Goal: Task Accomplishment & Management: Manage account settings

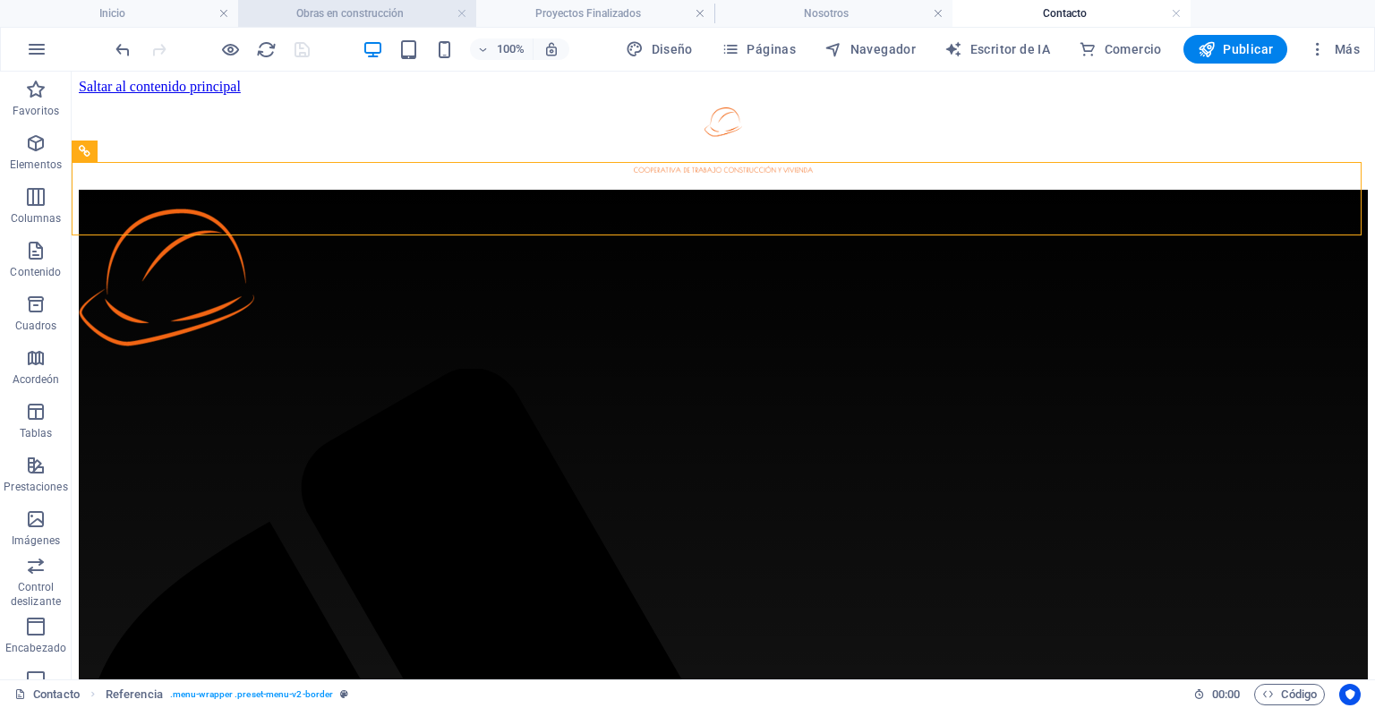
click at [372, 13] on font "Obras en construcción" at bounding box center [349, 13] width 107 height 13
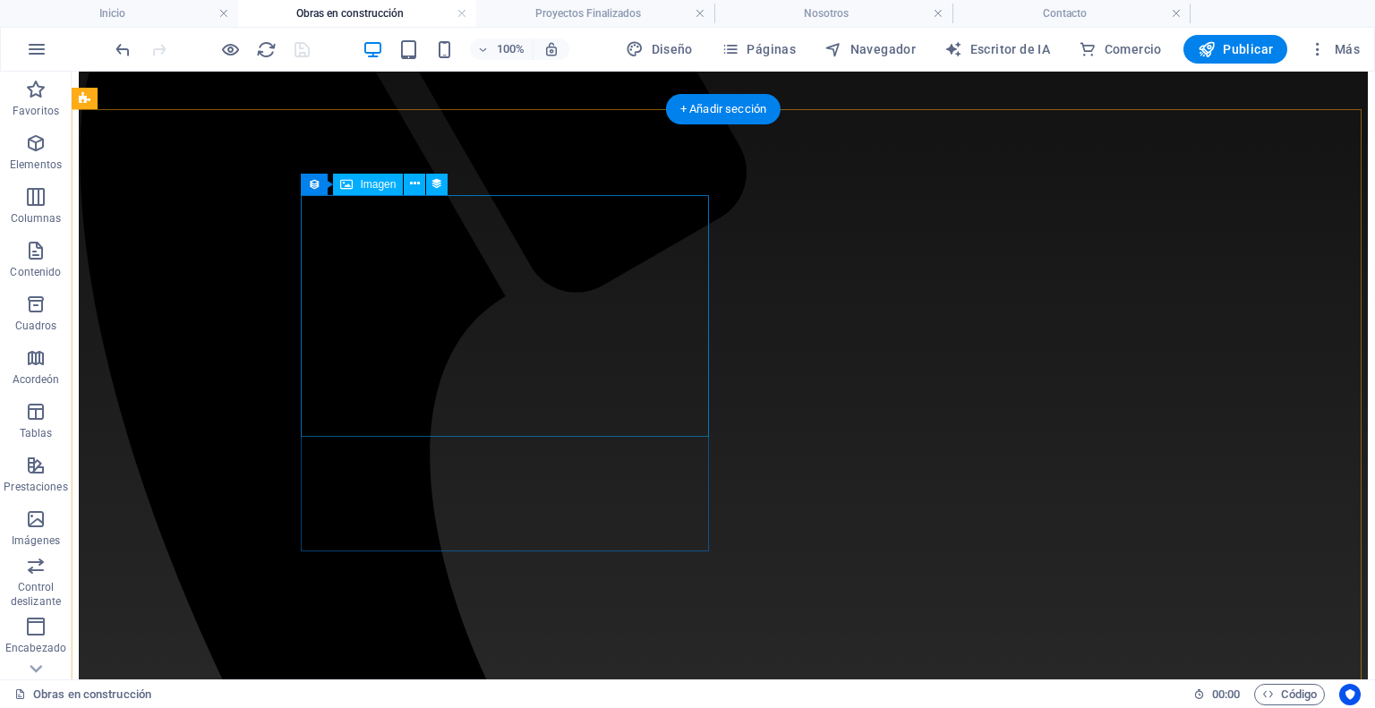
scroll to position [632, 0]
select select "px"
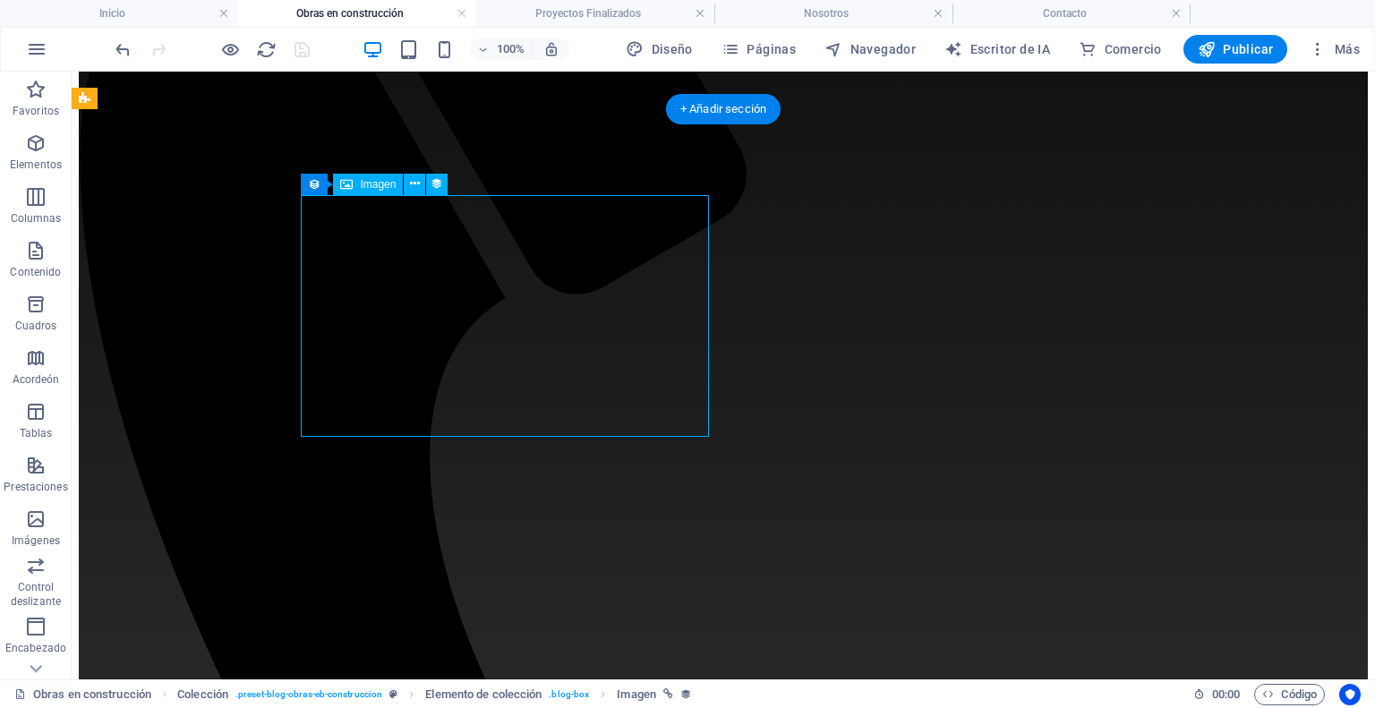
select select "px"
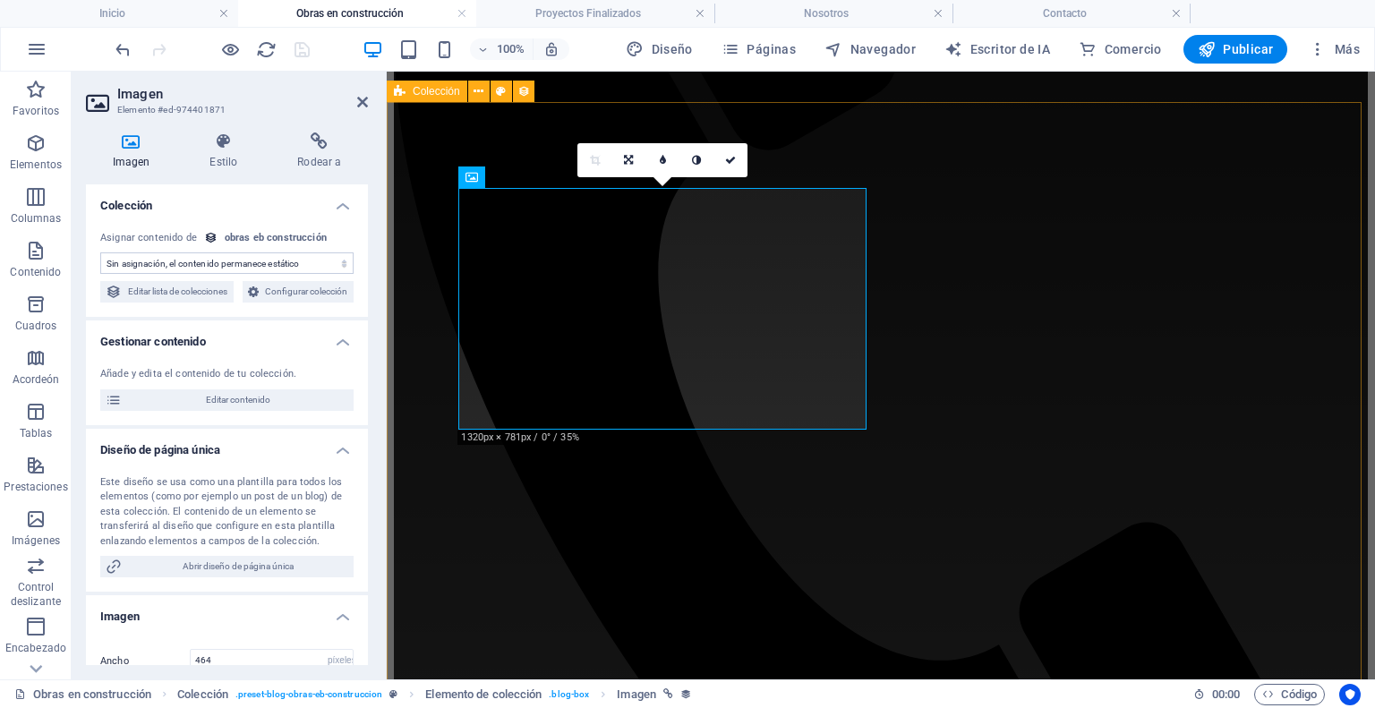
select select "image"
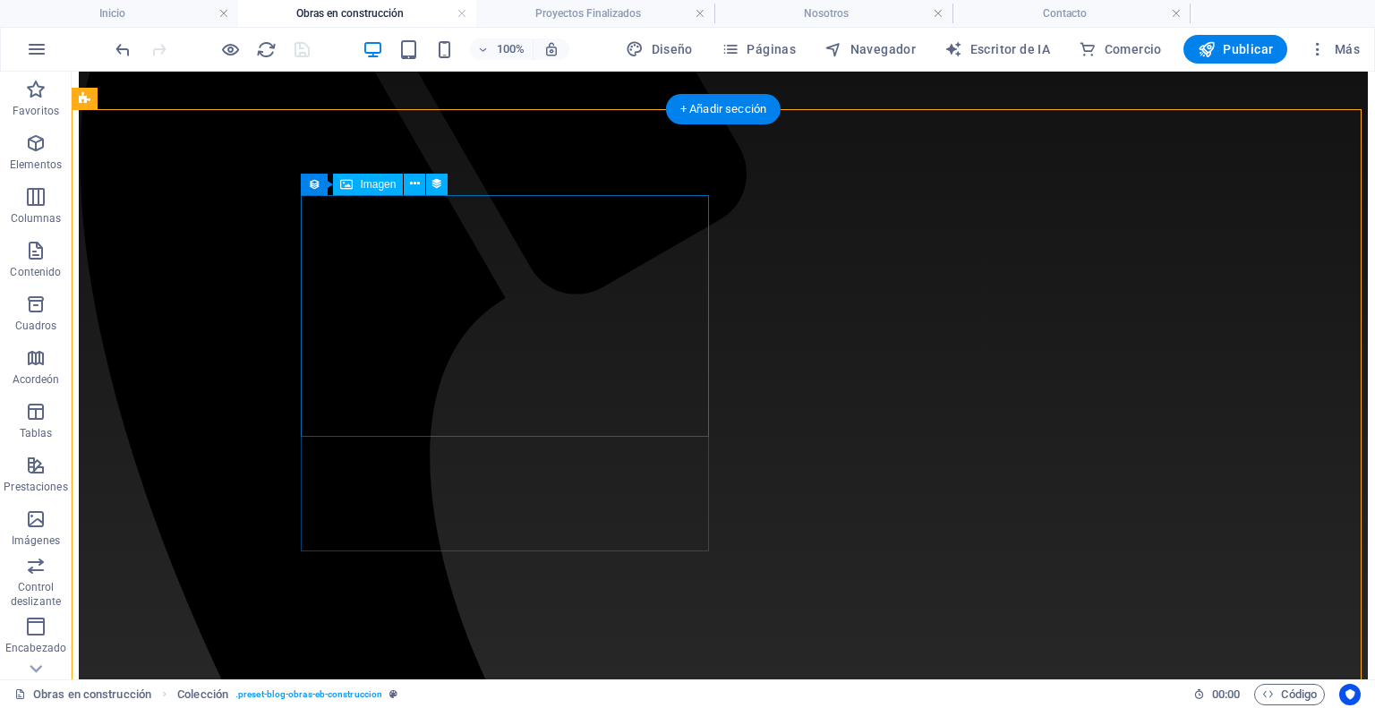
drag, startPoint x: 537, startPoint y: 528, endPoint x: 469, endPoint y: 398, distance: 146.6
select select "image"
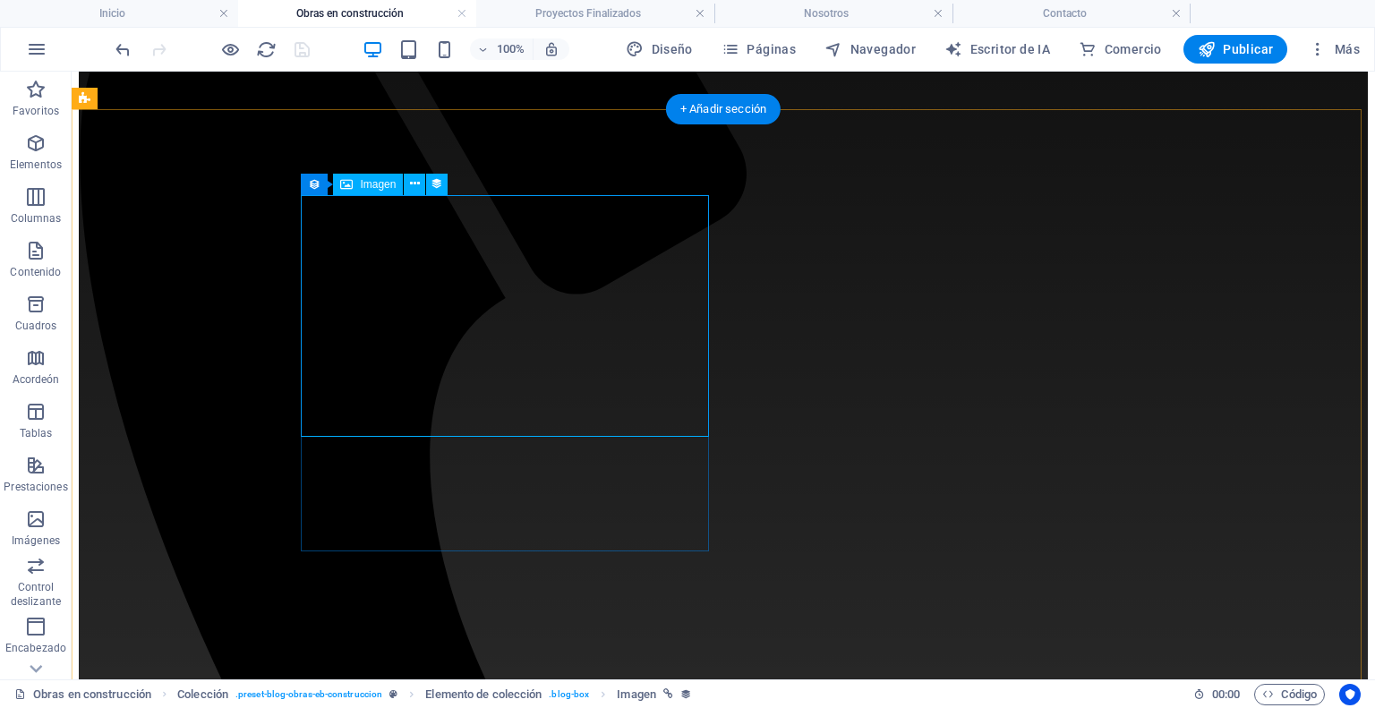
select select "px"
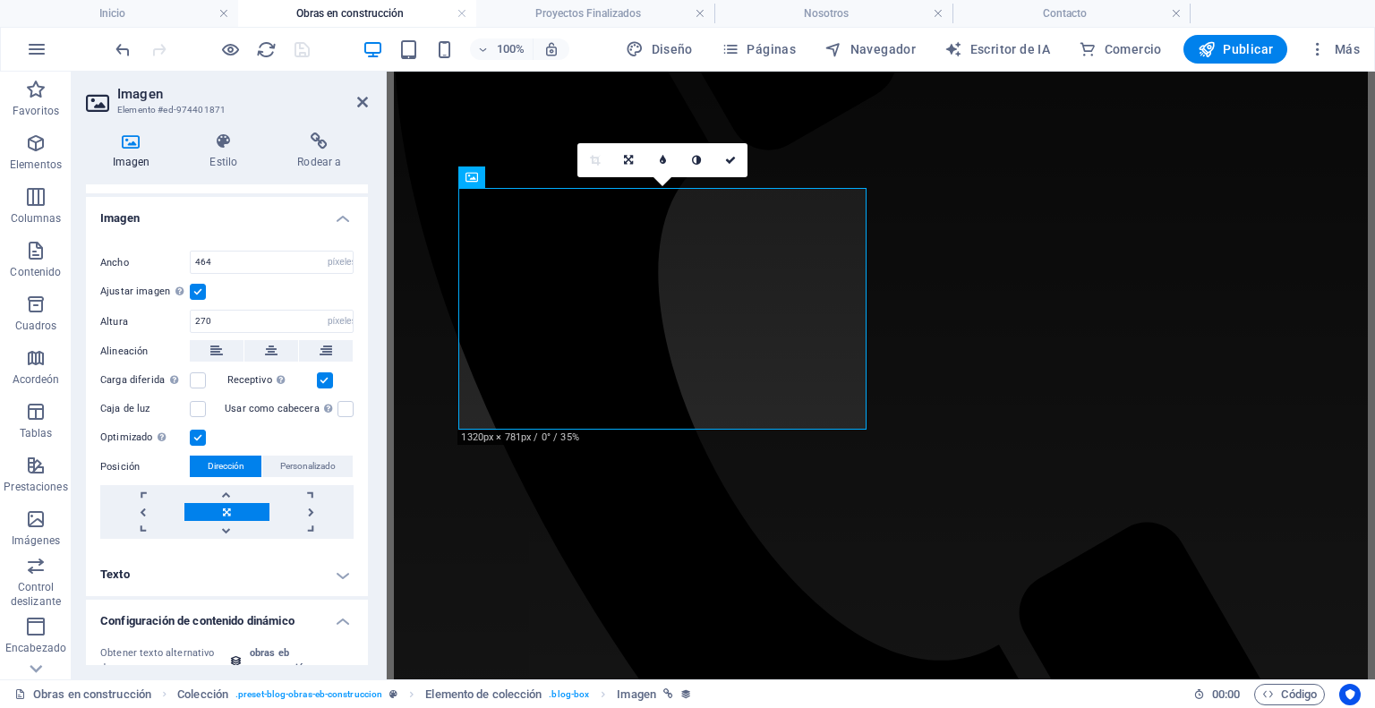
scroll to position [537, 0]
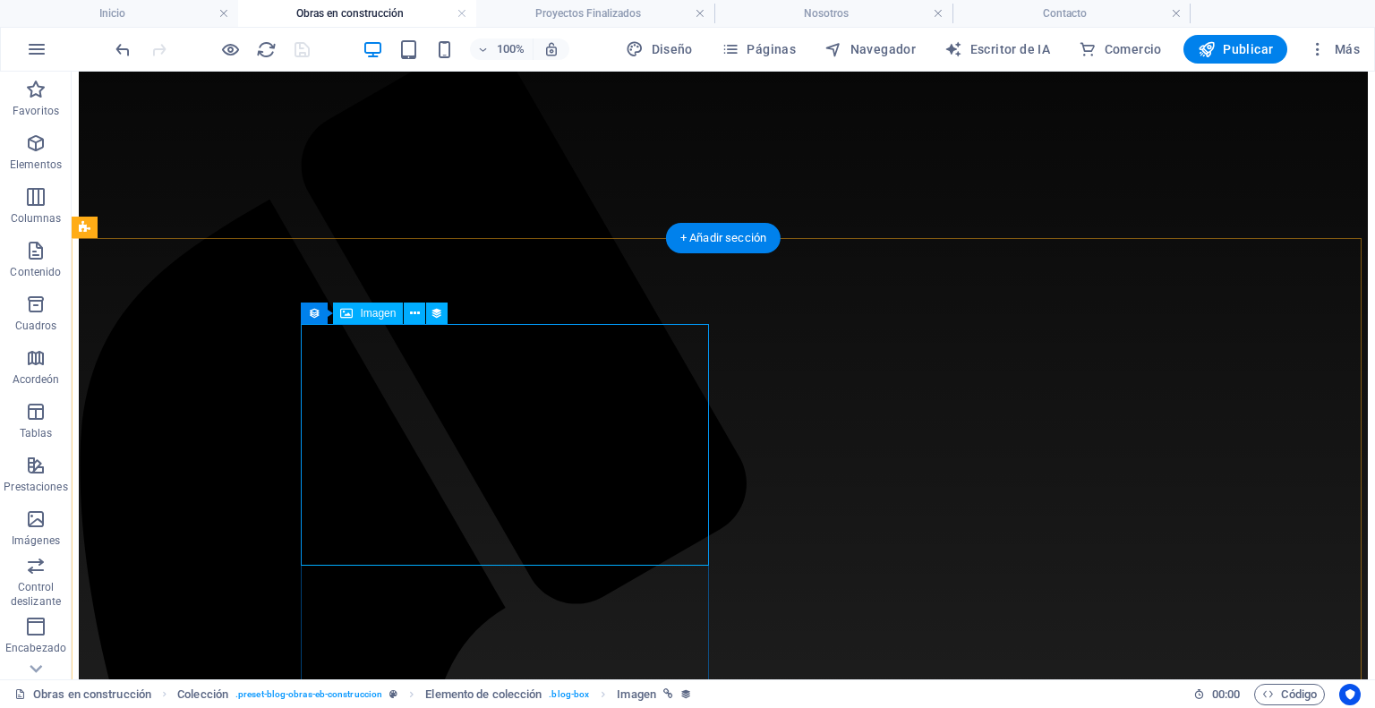
scroll to position [274, 0]
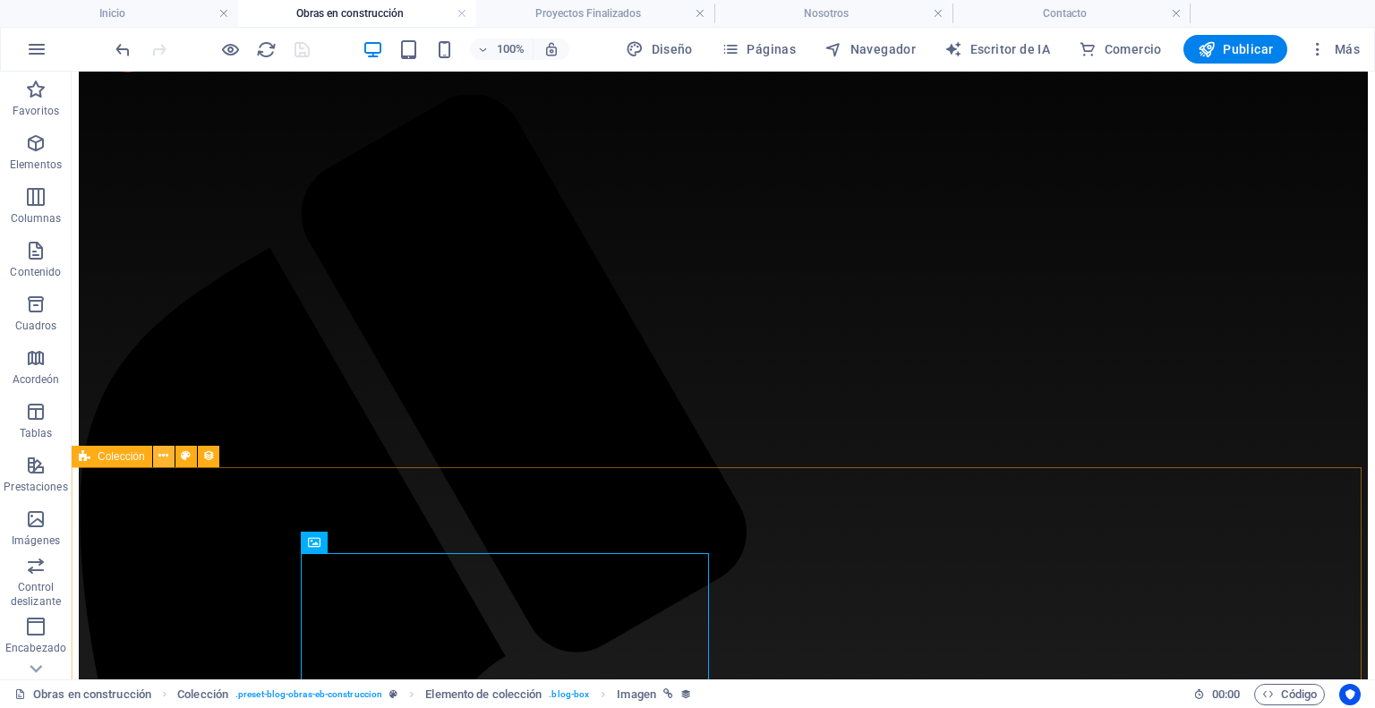
click at [156, 452] on button at bounding box center [163, 456] width 21 height 21
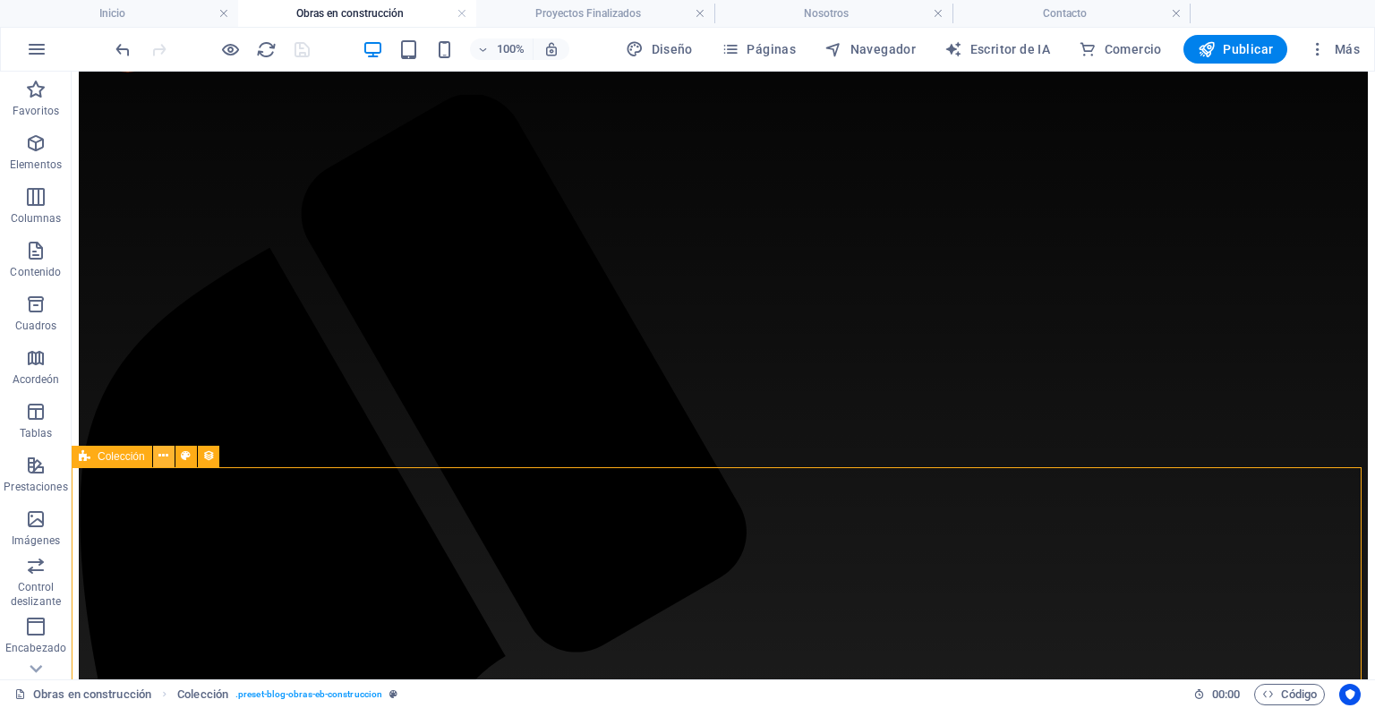
click at [161, 455] on icon at bounding box center [163, 456] width 10 height 19
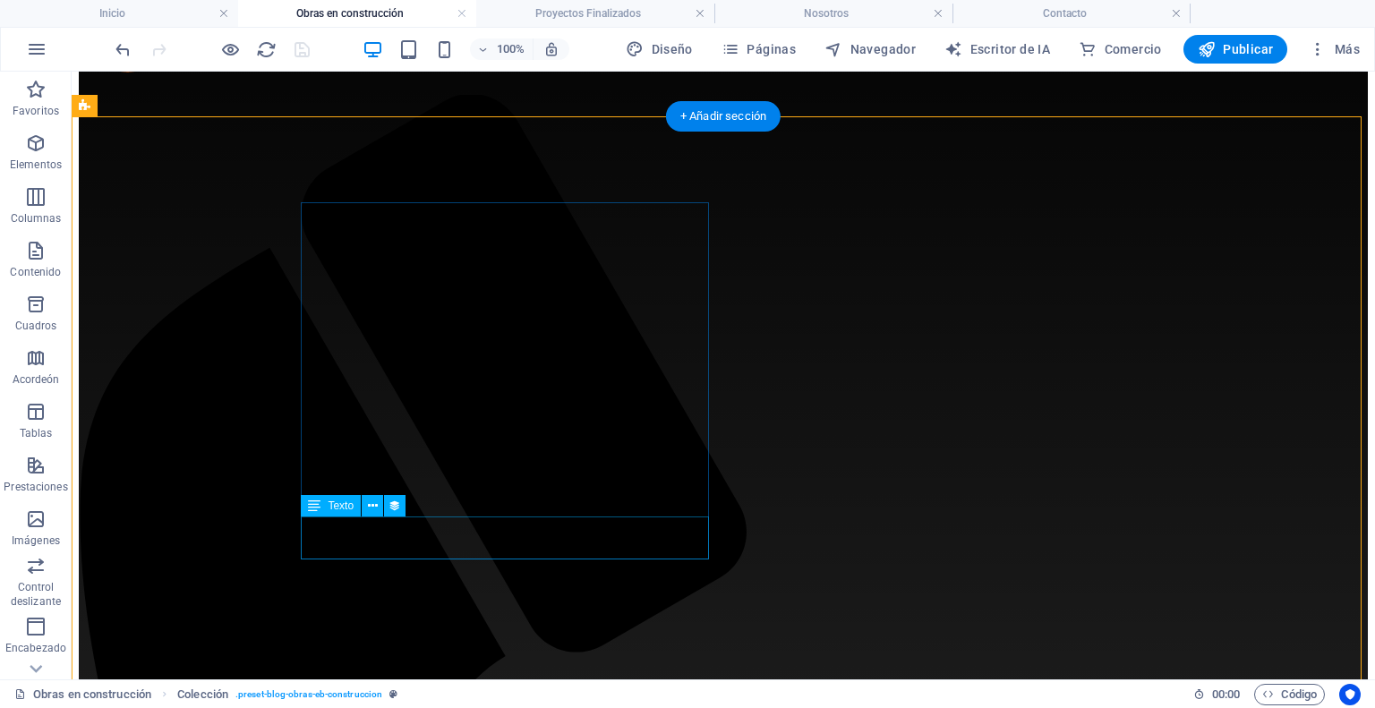
scroll to position [632, 0]
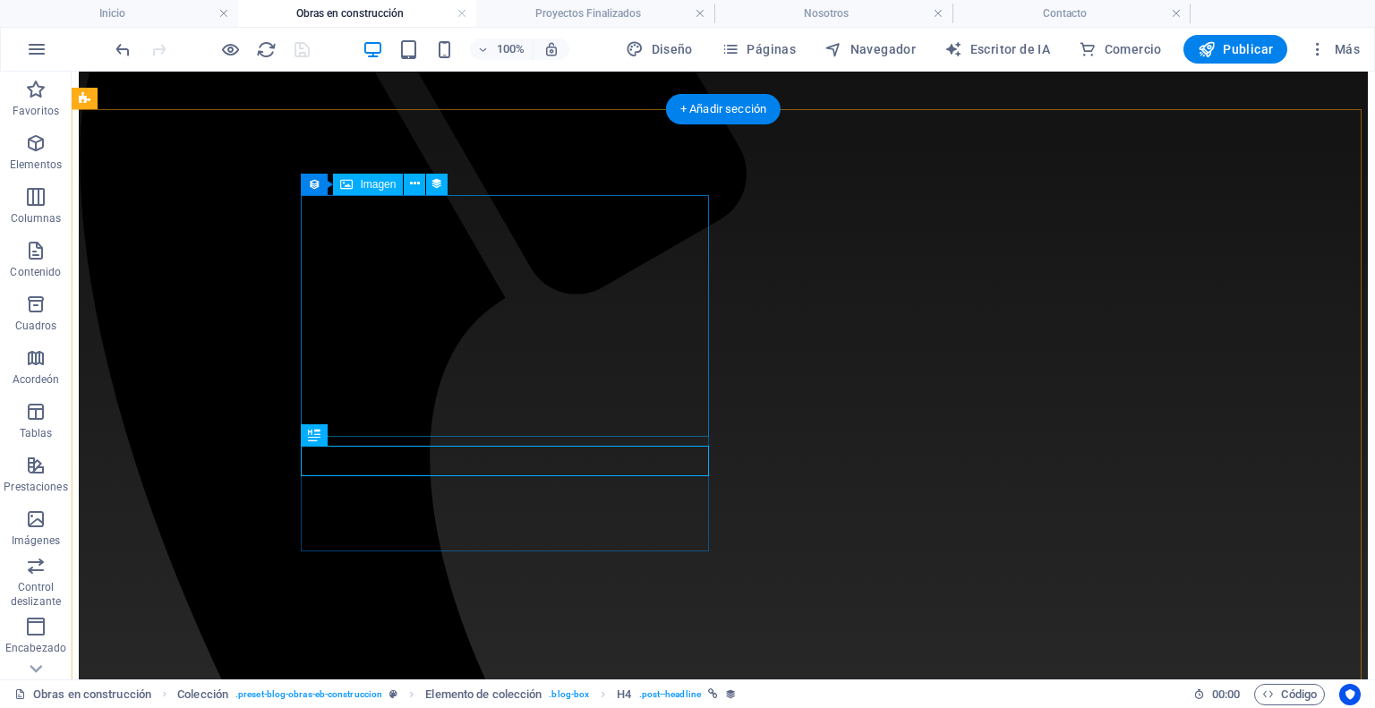
select select "image"
select select "px"
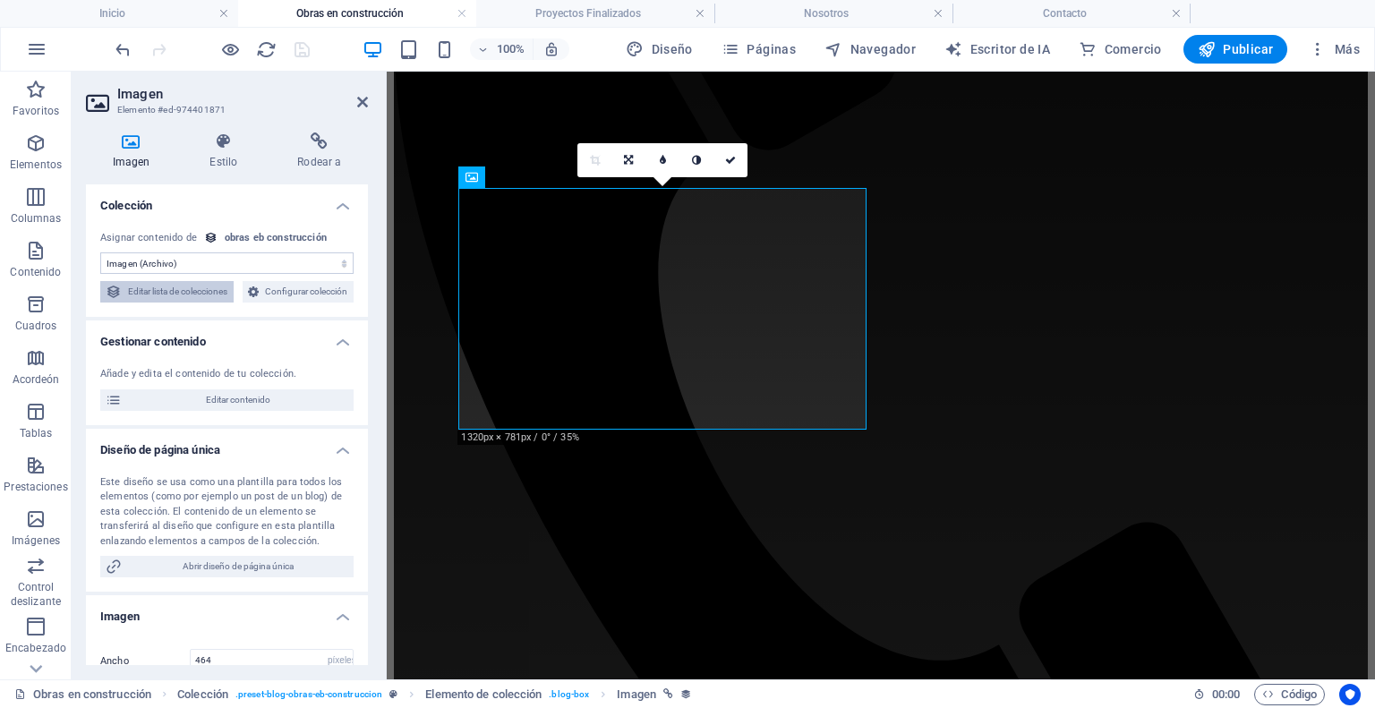
click at [227, 290] on font "Editar lista de colecciones" at bounding box center [177, 292] width 99 height 10
select select "updatedAt_DESC"
select select "columns.status"
select select "columns.publishing_date"
select select "past"
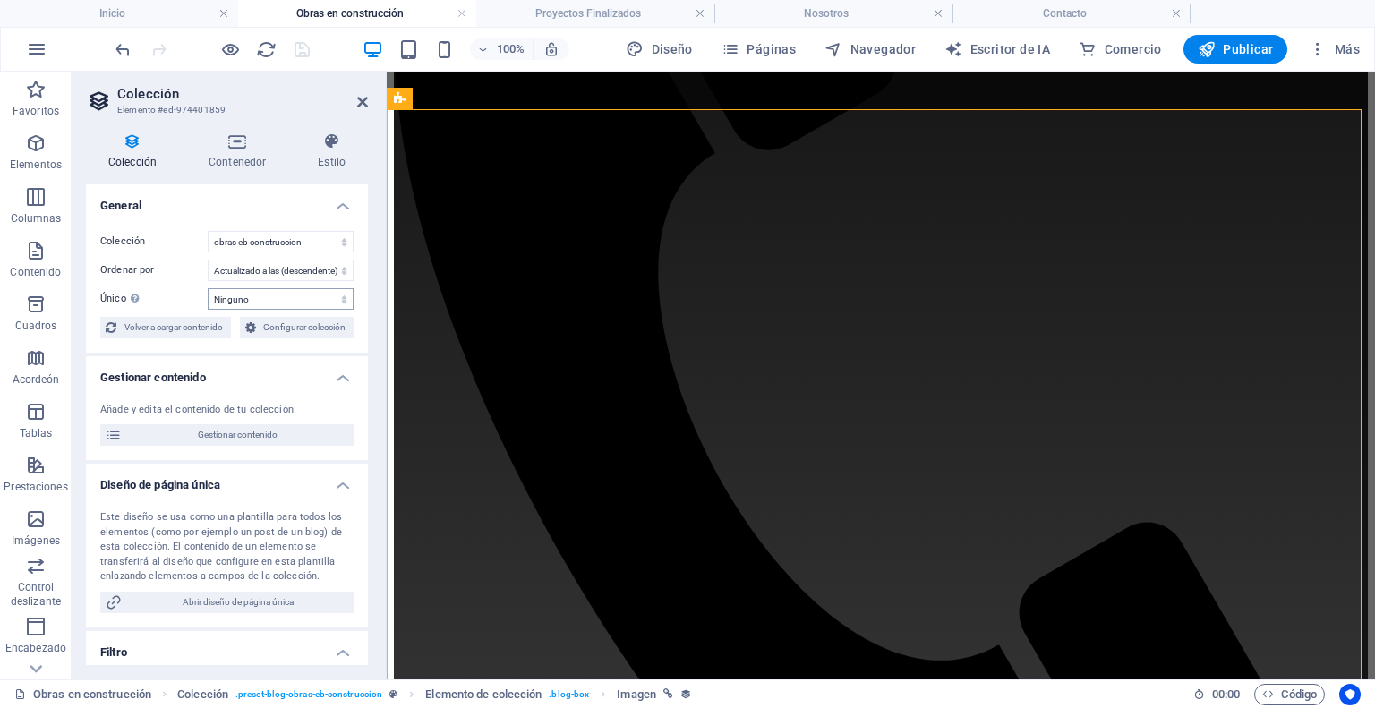
scroll to position [626, 0]
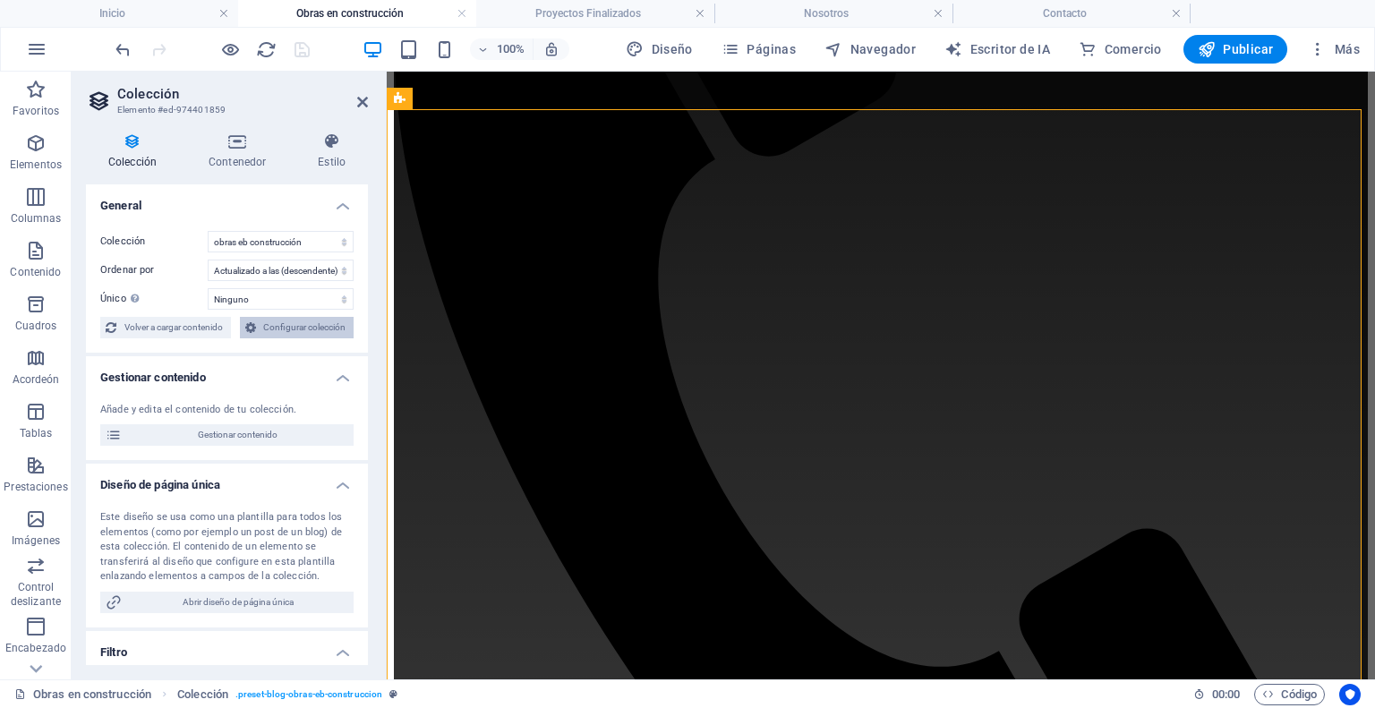
click at [315, 330] on font "Configurar colección" at bounding box center [304, 327] width 82 height 10
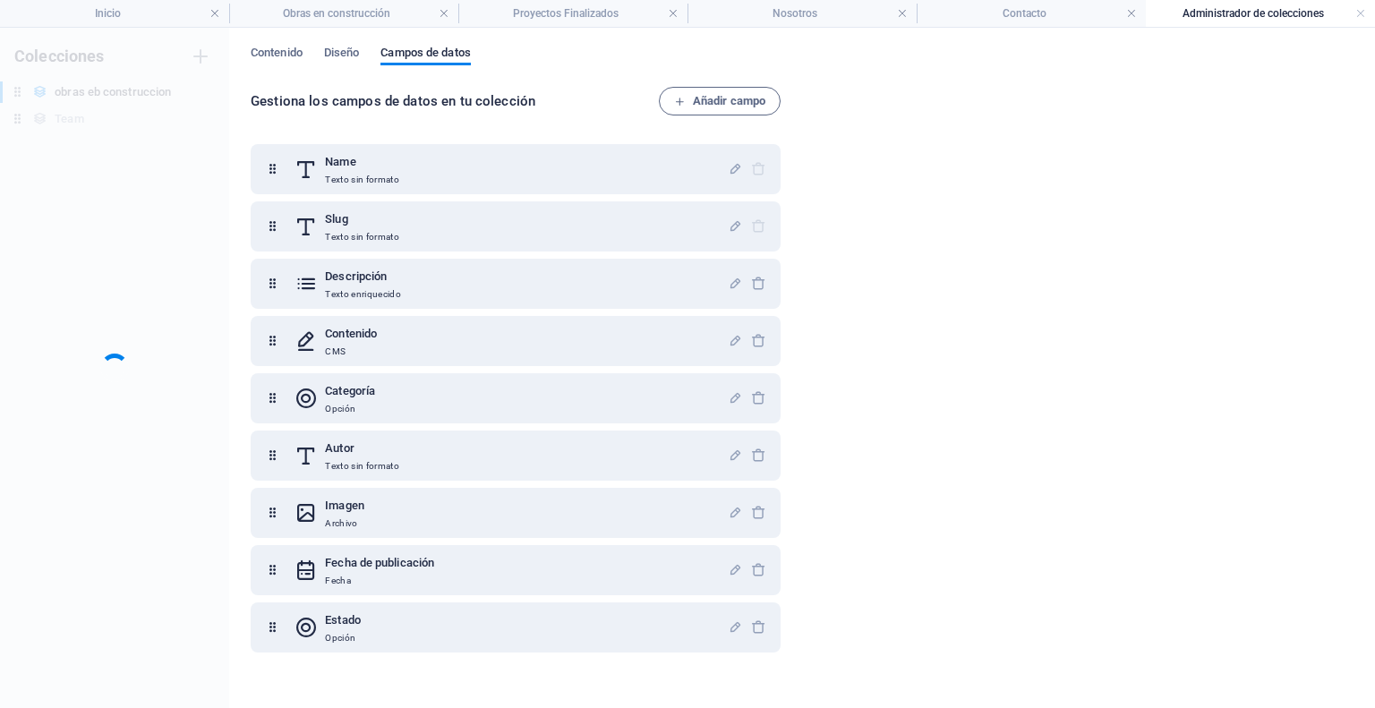
scroll to position [0, 0]
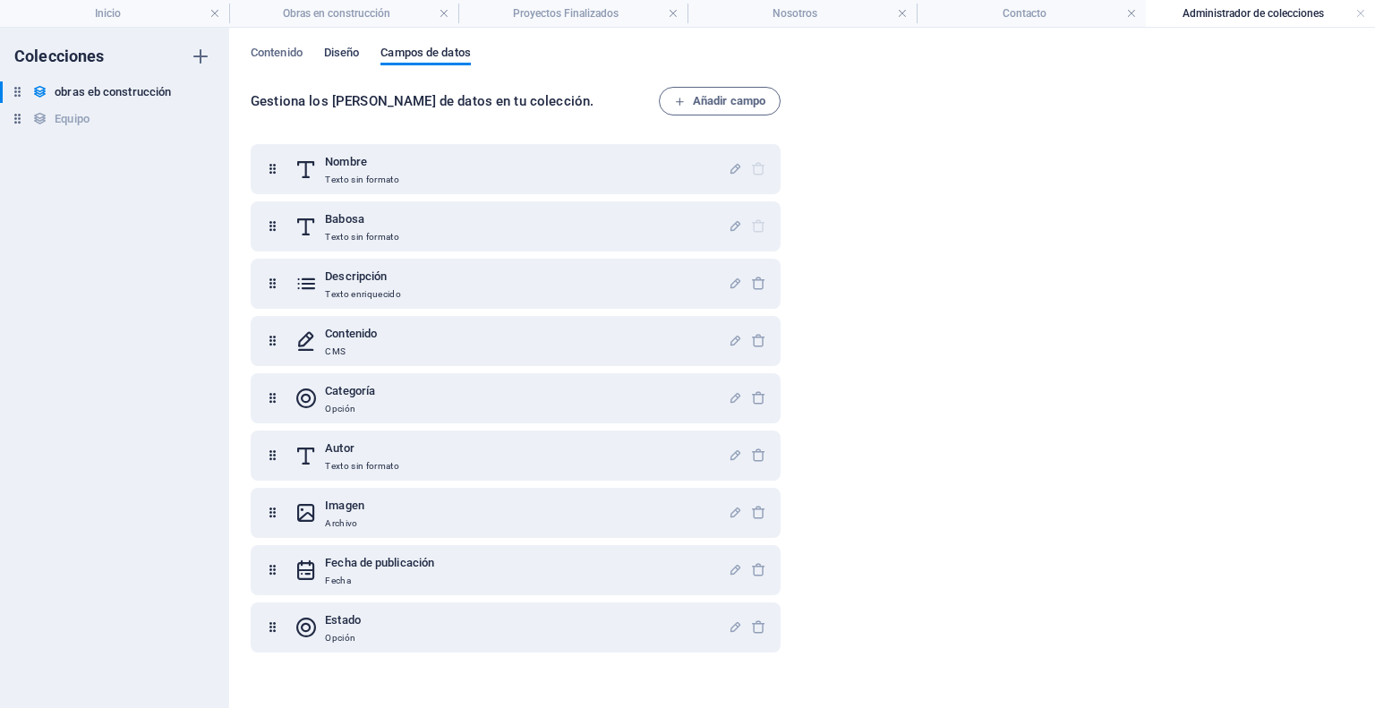
click at [347, 49] on font "Diseño" at bounding box center [342, 52] width 36 height 13
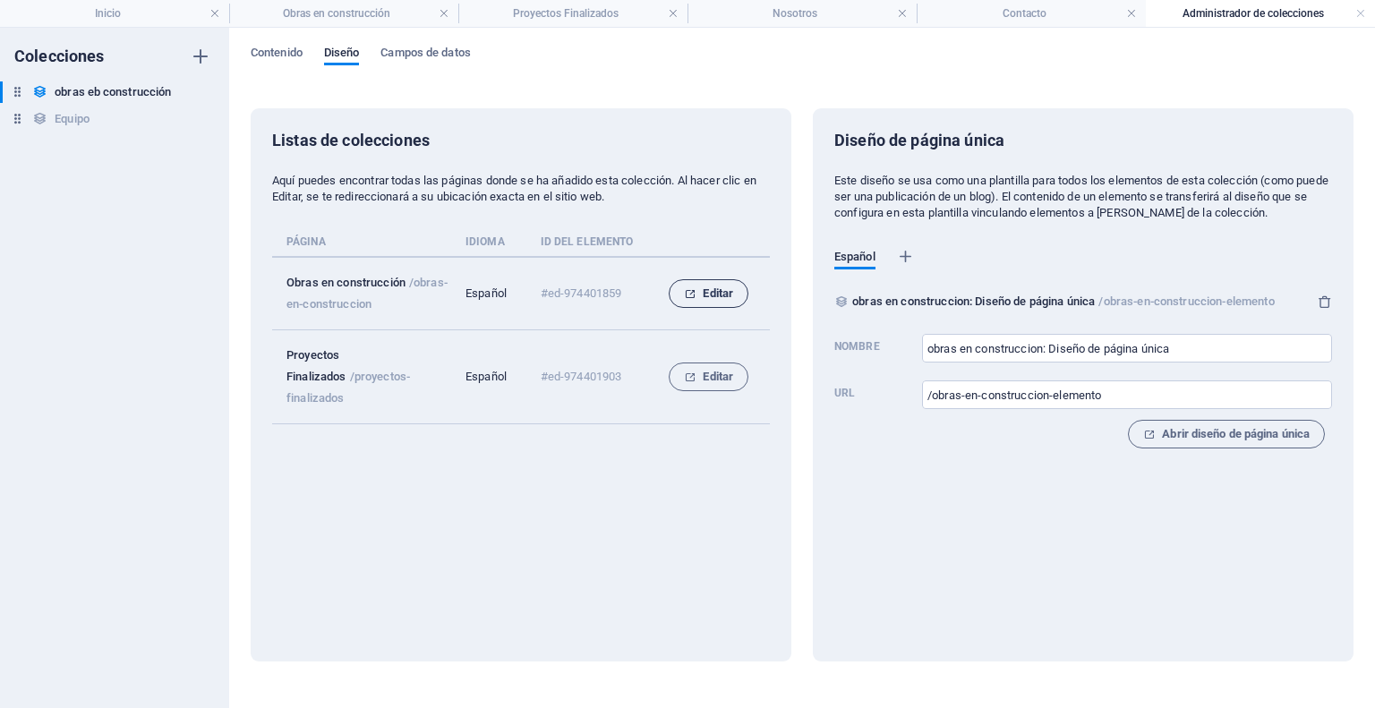
click at [706, 296] on font "Editar" at bounding box center [718, 293] width 30 height 13
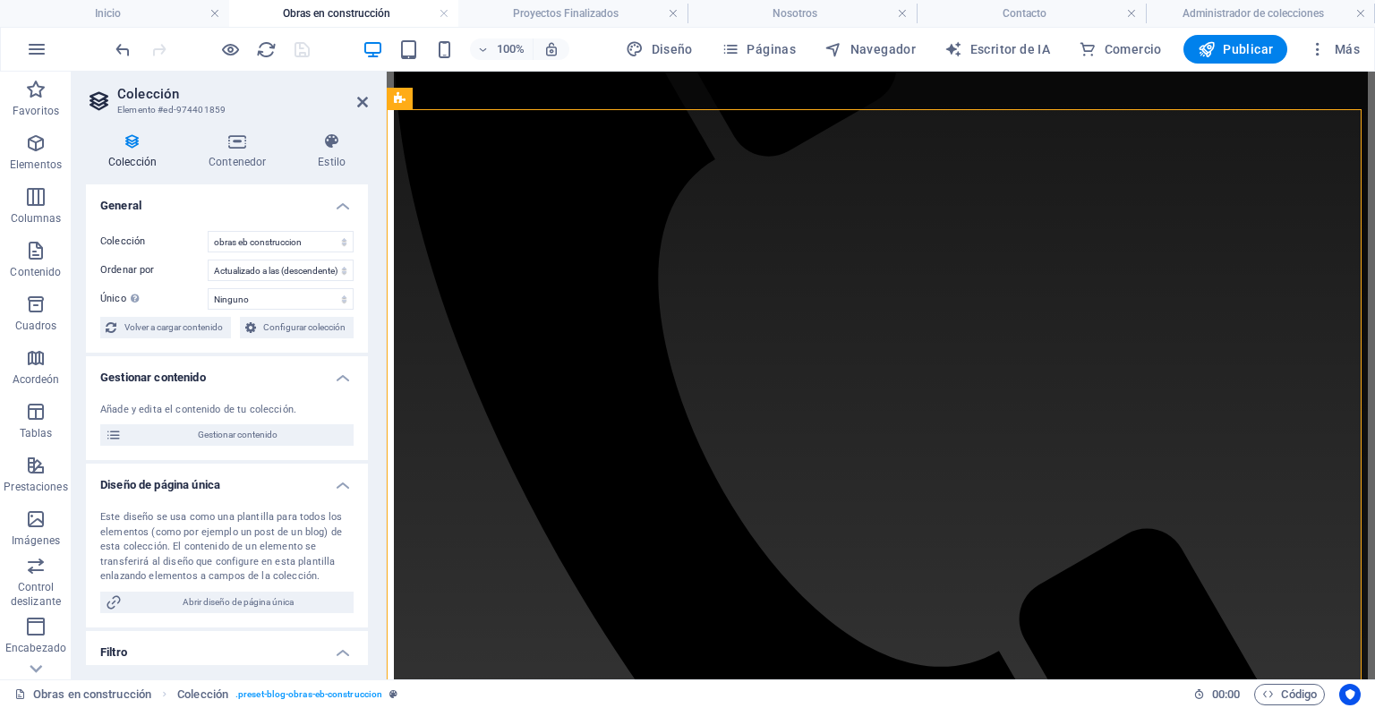
scroll to position [583, 0]
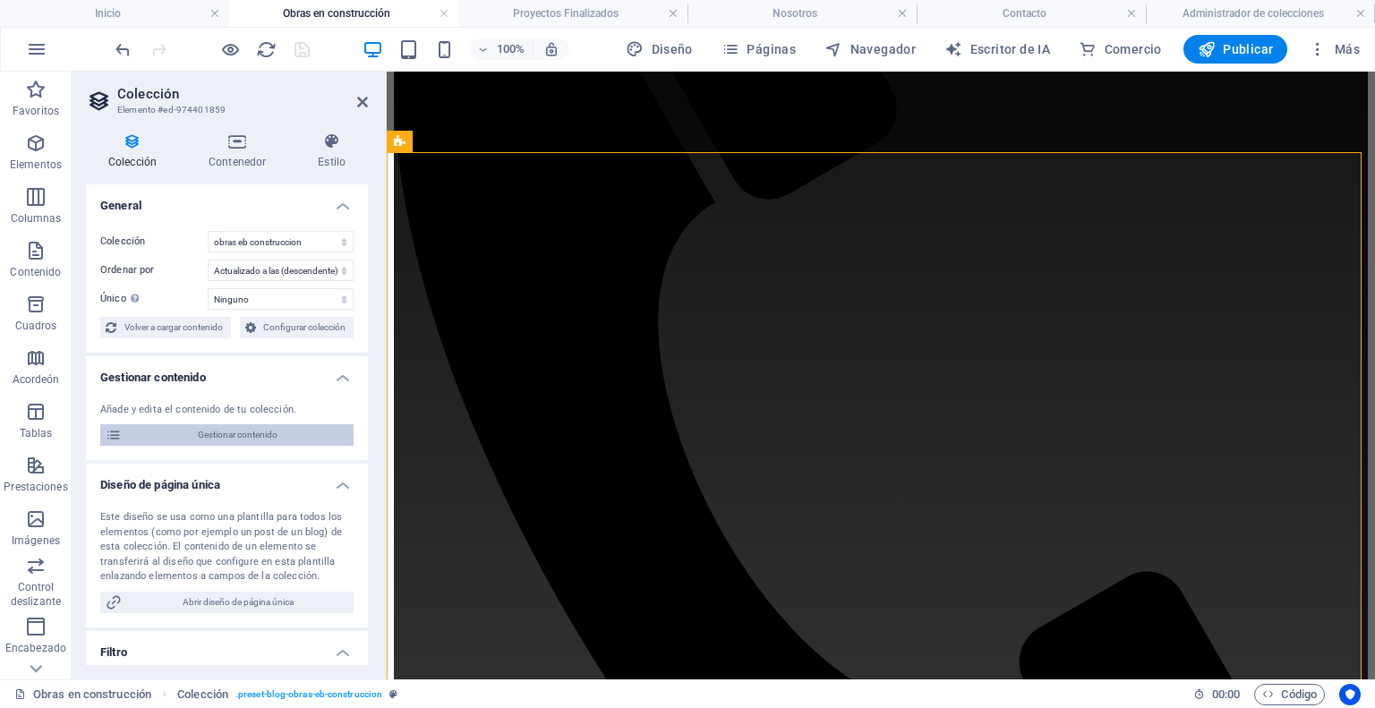
click at [203, 443] on span "Gestionar contenido" at bounding box center [237, 434] width 221 height 21
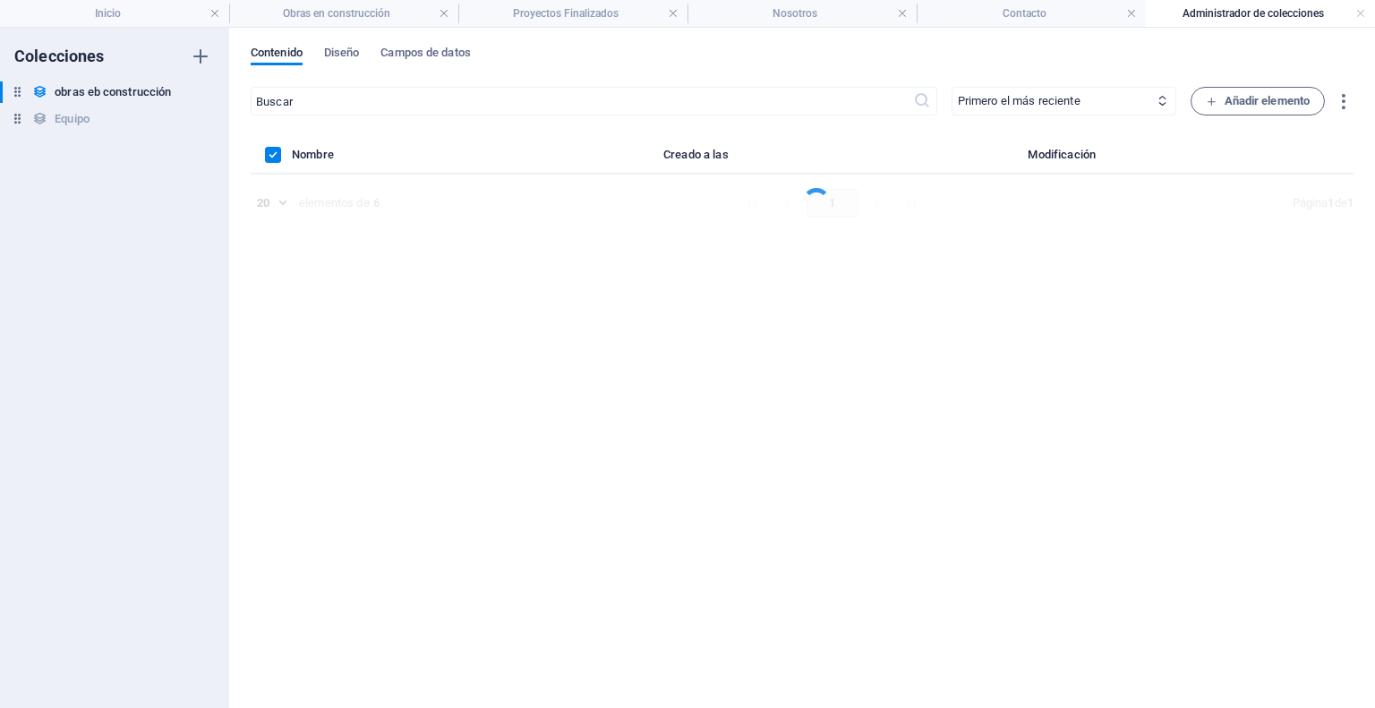
scroll to position [0, 0]
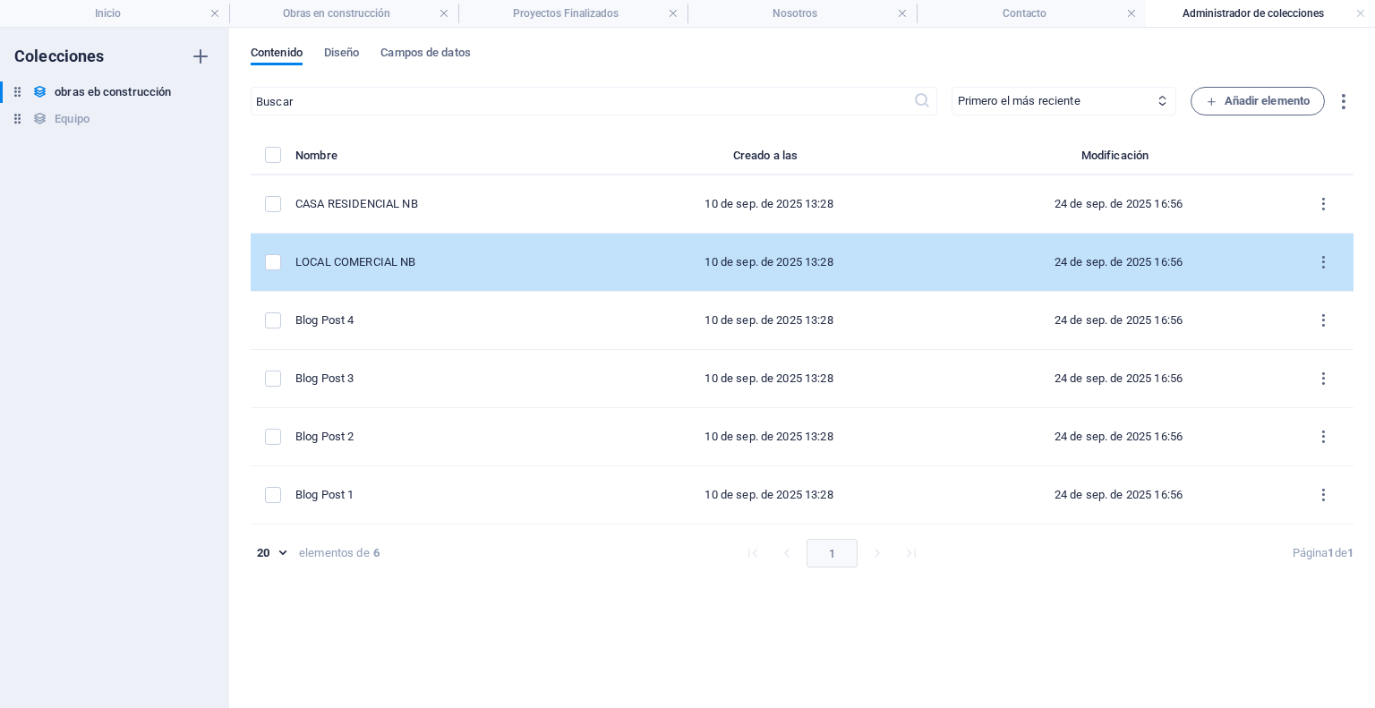
click at [421, 264] on div "LOCAL COMERCIAL NB" at bounding box center [437, 262] width 285 height 16
select select "Category 1"
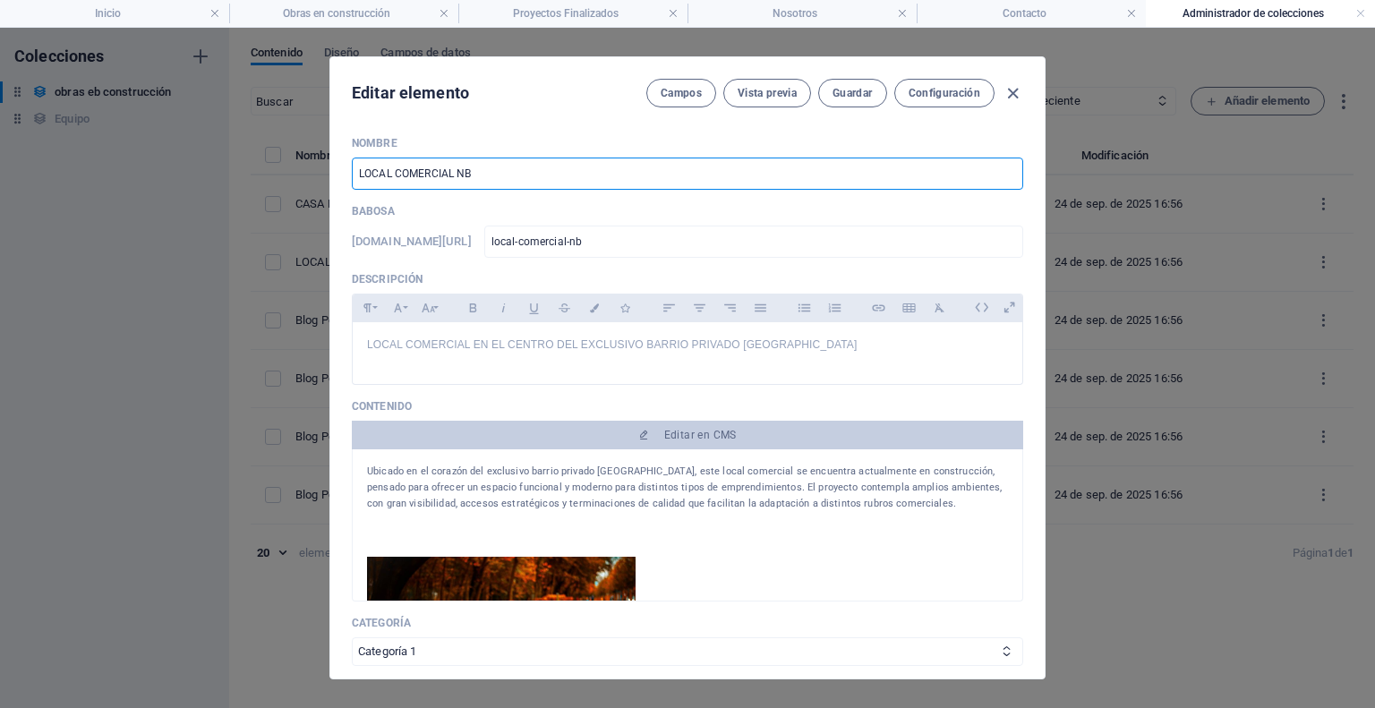
click at [393, 175] on input "LOCAL COMERCIAL NB" at bounding box center [688, 174] width 672 height 32
type input "LOCALe COMERCIAL NB"
type input "locale-comercial-nb"
type input "LOCALes COMERCIAL NB"
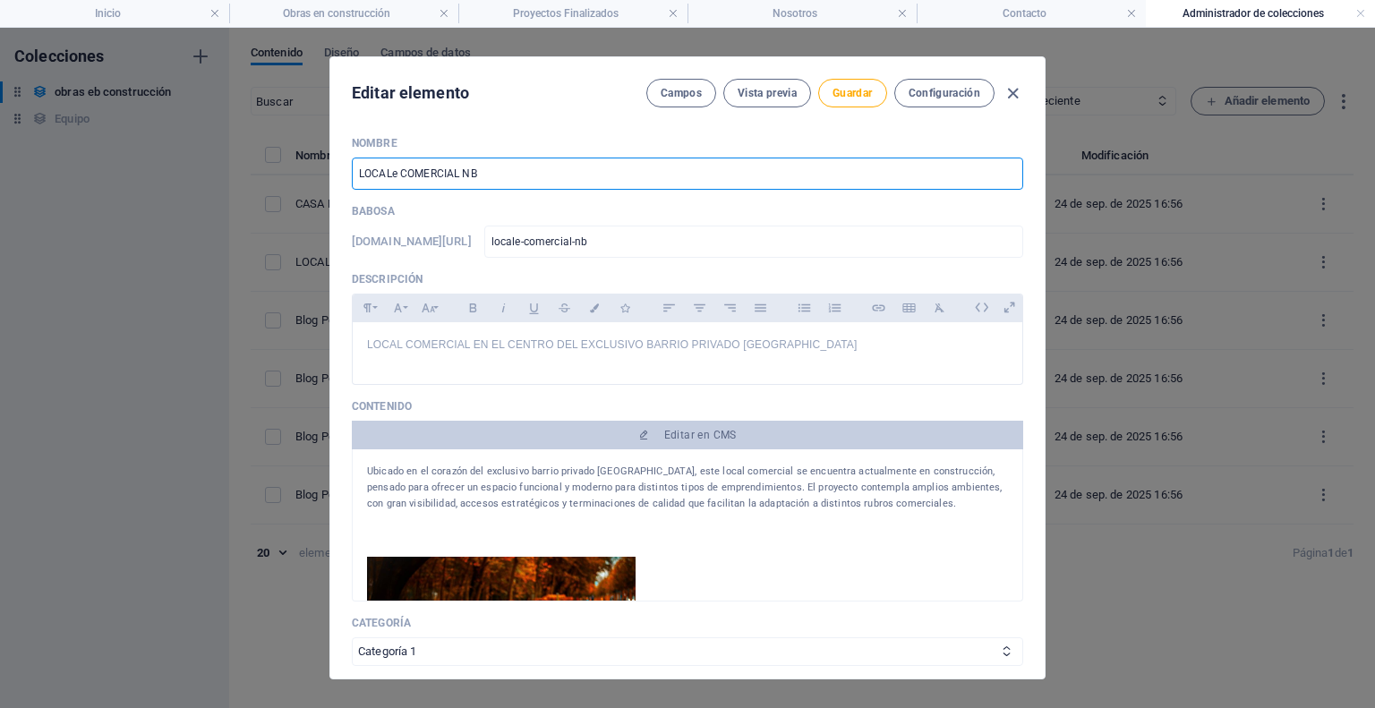
type input "locales-comercial-nb"
type input "LOCALe COMERCIAL NB"
type input "locale-comercial-nb"
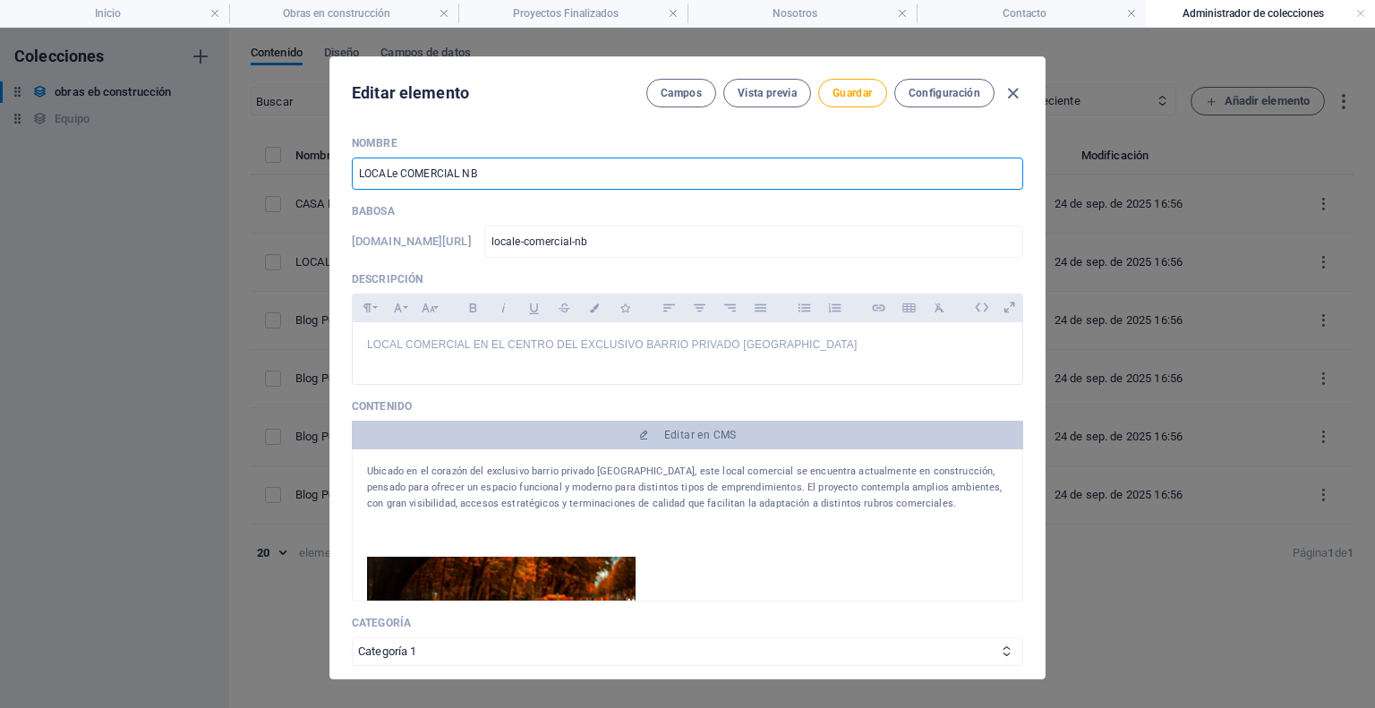
type input "LOCAL COMERCIAL NB"
type input "local-comercial-nb"
type input "LOCALE COMERCIAL NB"
type input "locale-comercial-nb"
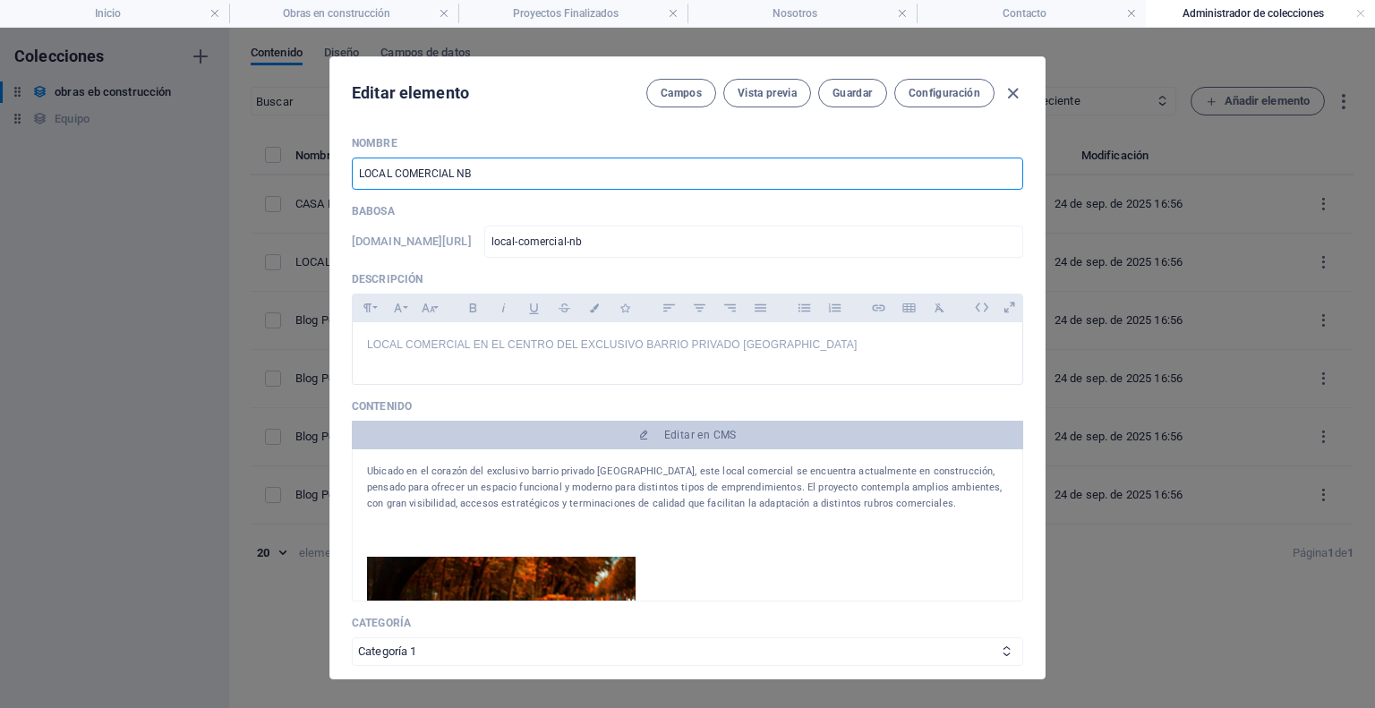
type input "locale-comercial-nb"
type input "LOCALES COMERCIAL NB"
type input "locales-comercial-nb"
type input "LOCALES COMERCIAL NB"
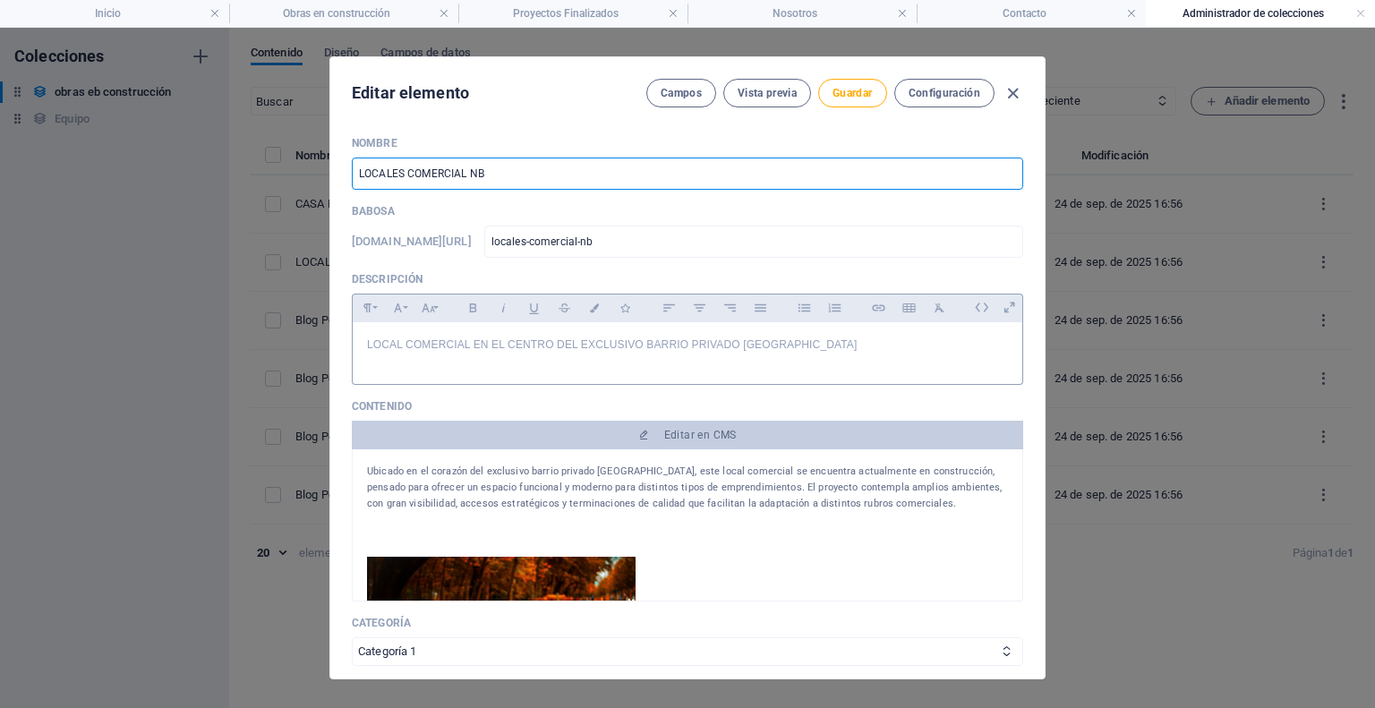
click at [405, 344] on font "LOCAL COMERCIAL EN EL CENTRO DEL EXCLUSIVO BARRIO PRIVADO [GEOGRAPHIC_DATA]" at bounding box center [612, 344] width 490 height 13
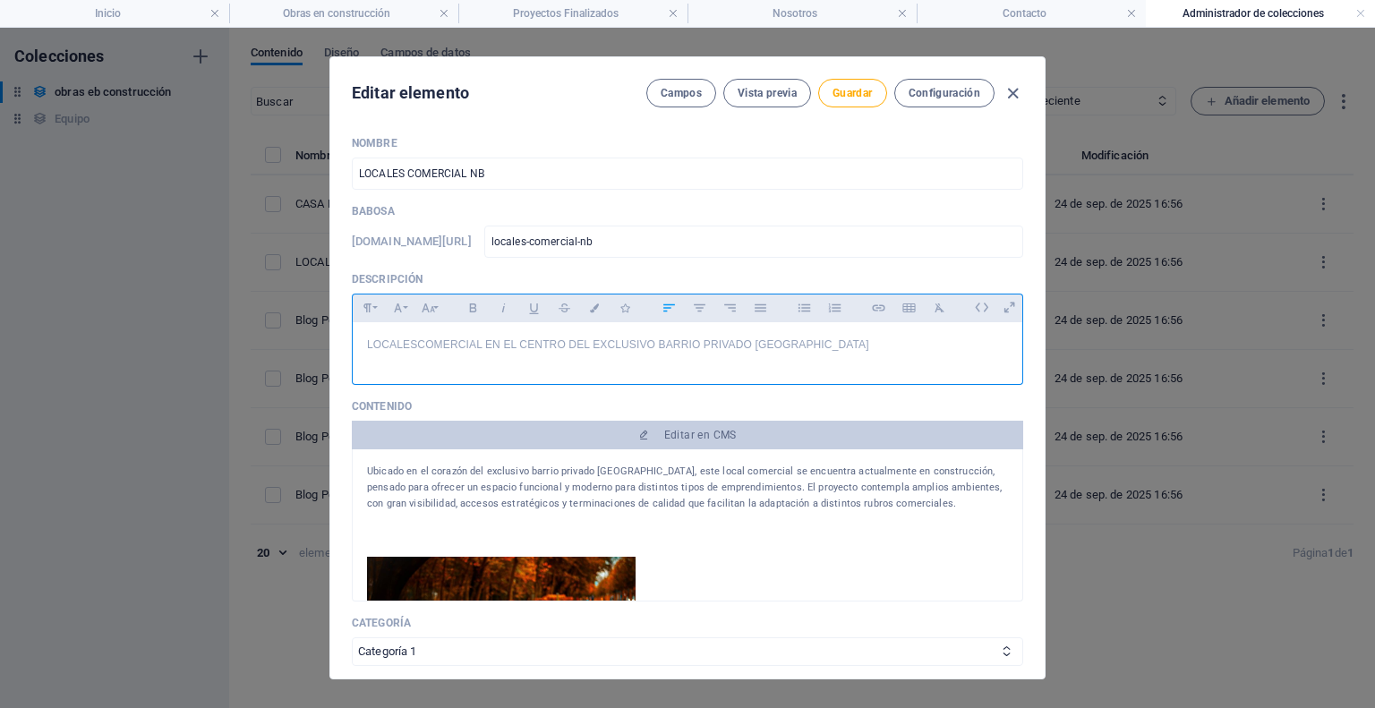
click at [477, 337] on p "LOCALES COMERCIAL EN EL CENTRO DEL EXCLUSIVO BARRIO PRIVADO [GEOGRAPHIC_DATA]" at bounding box center [687, 345] width 641 height 17
click at [516, 570] on img at bounding box center [501, 636] width 269 height 158
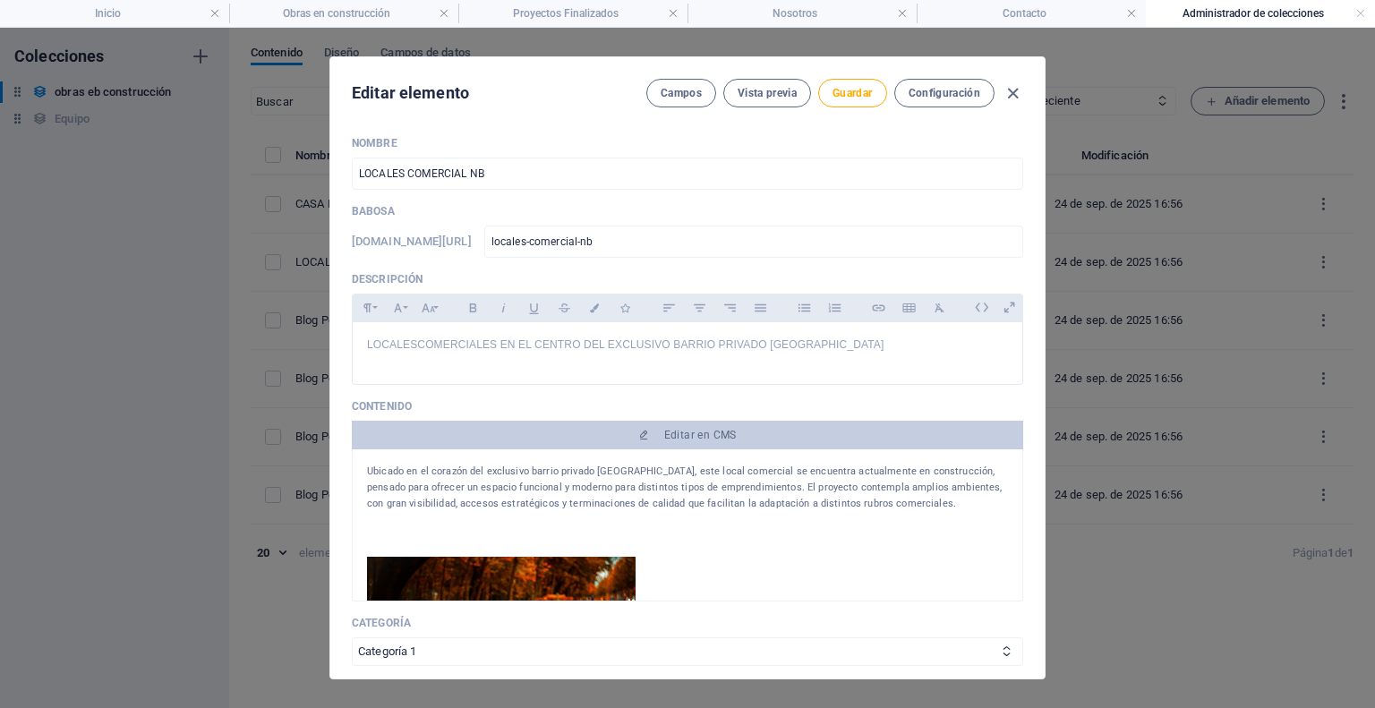
click at [516, 571] on img at bounding box center [501, 636] width 269 height 158
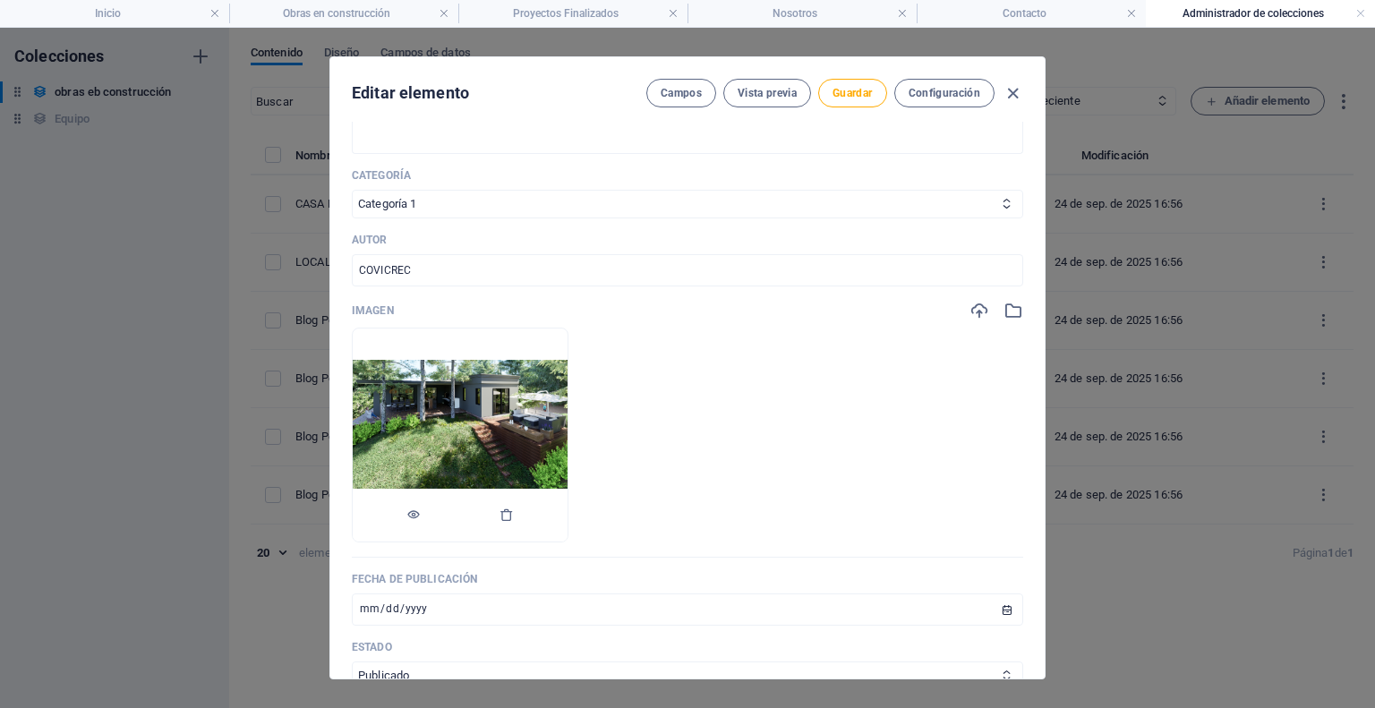
scroll to position [627, 0]
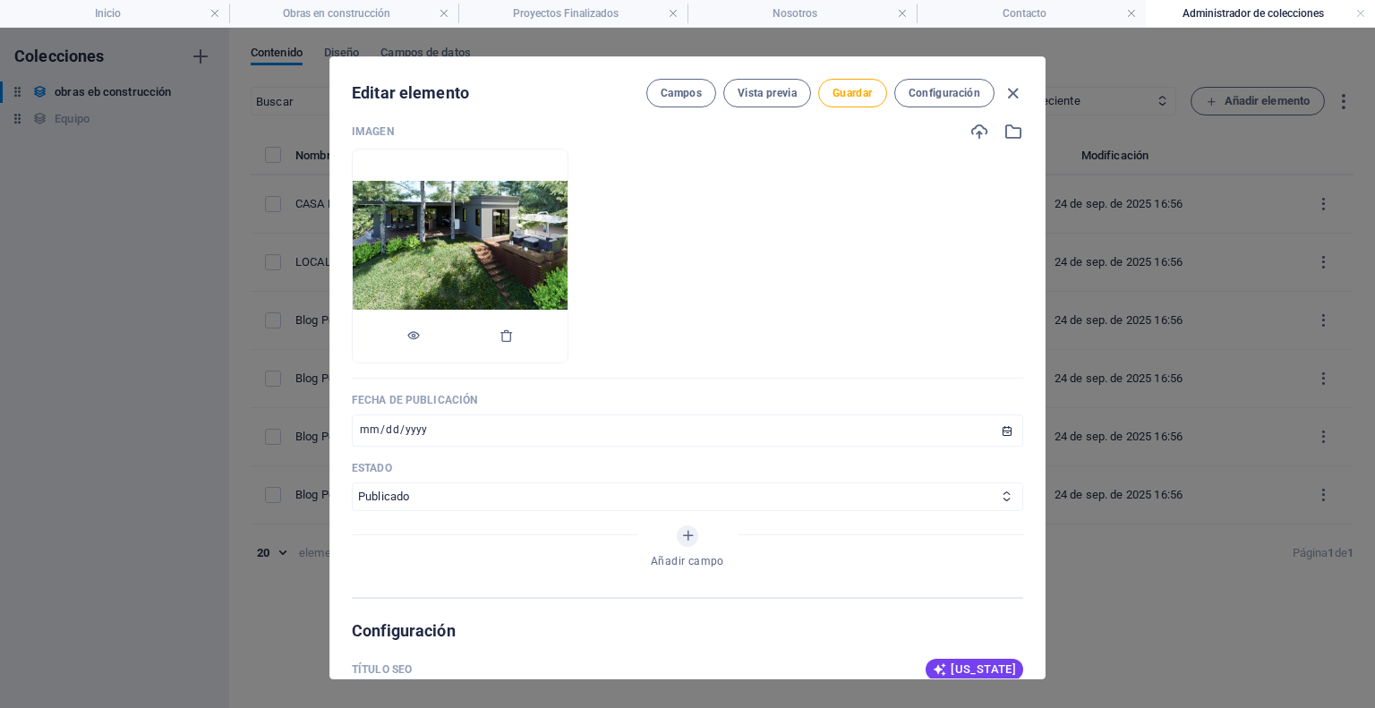
click at [469, 225] on img at bounding box center [460, 256] width 215 height 151
click at [469, 223] on img at bounding box center [460, 256] width 215 height 151
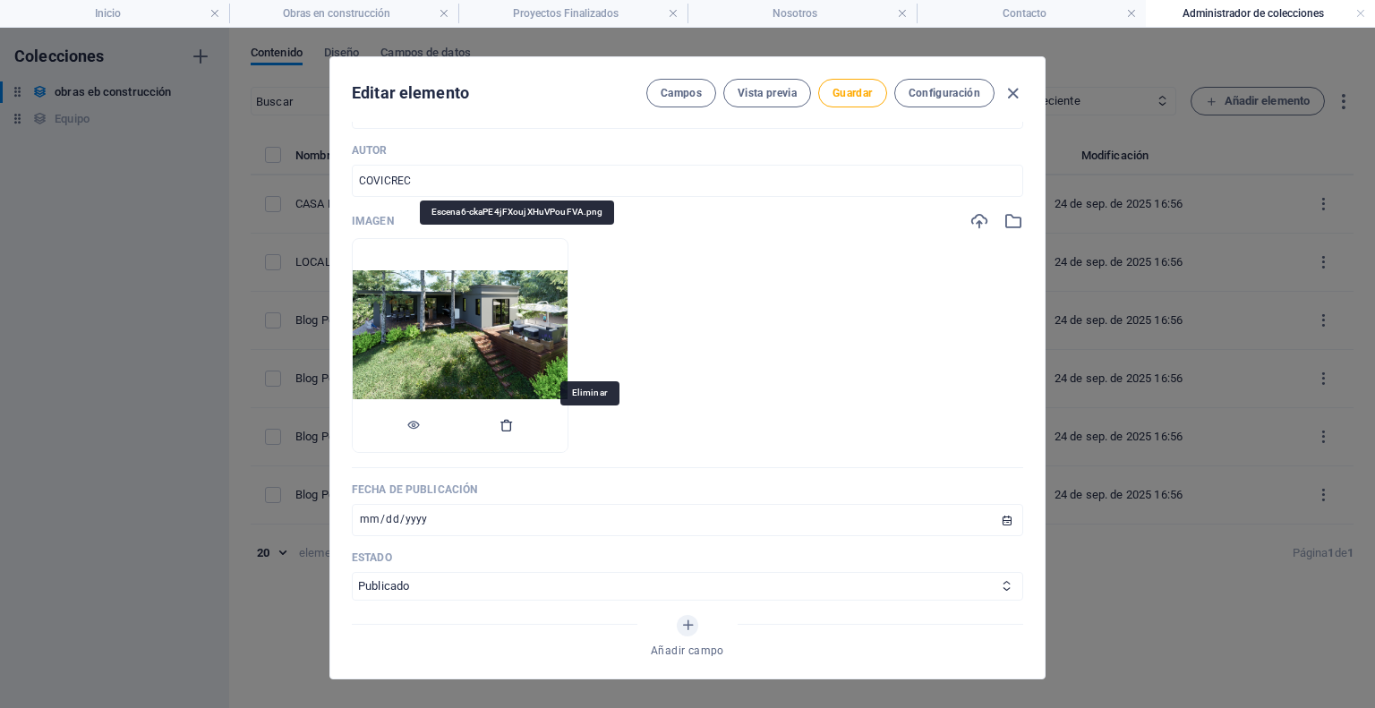
click at [514, 429] on icon "button" at bounding box center [507, 425] width 14 height 14
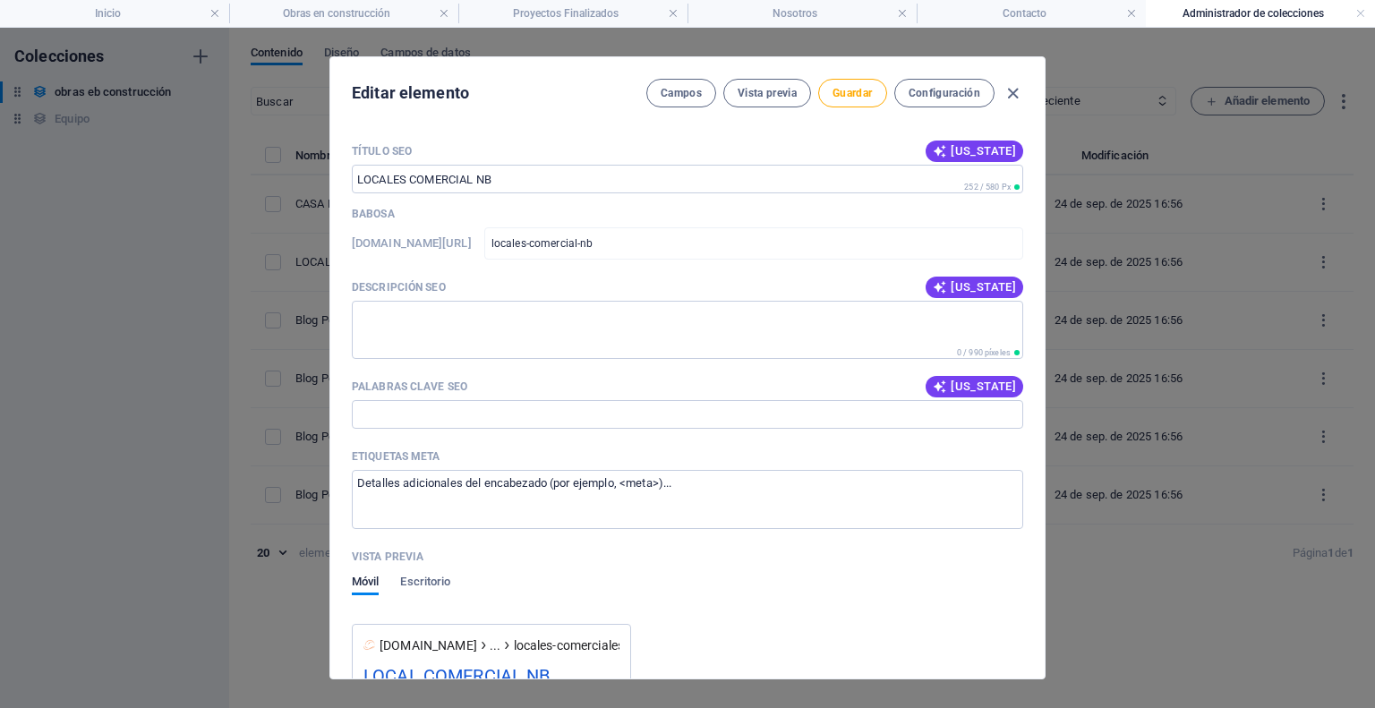
scroll to position [1343, 0]
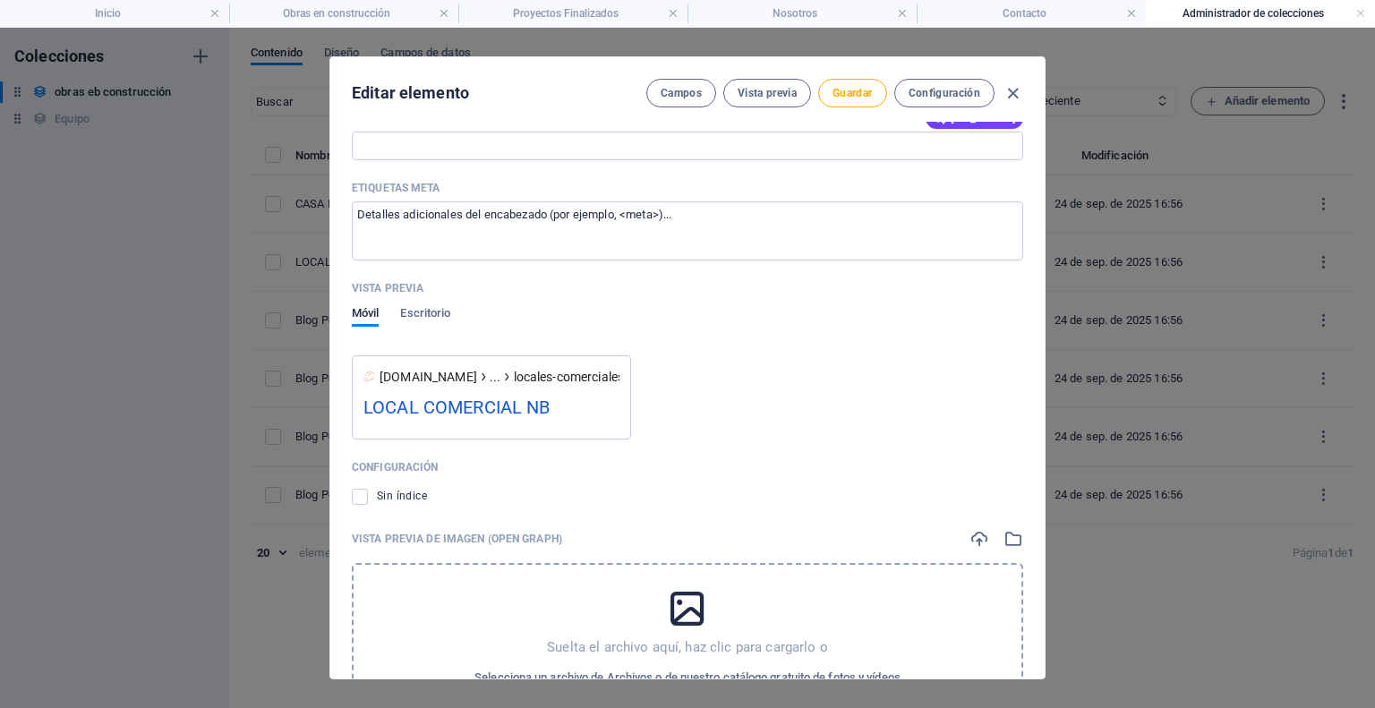
click at [739, 360] on div "Título SEO [US_STATE] ​ 252 / 580 Px Babosa [DOMAIN_NAME][URL] locales-comercia…" at bounding box center [688, 333] width 672 height 929
click at [860, 90] on font "Guardar" at bounding box center [852, 93] width 39 height 13
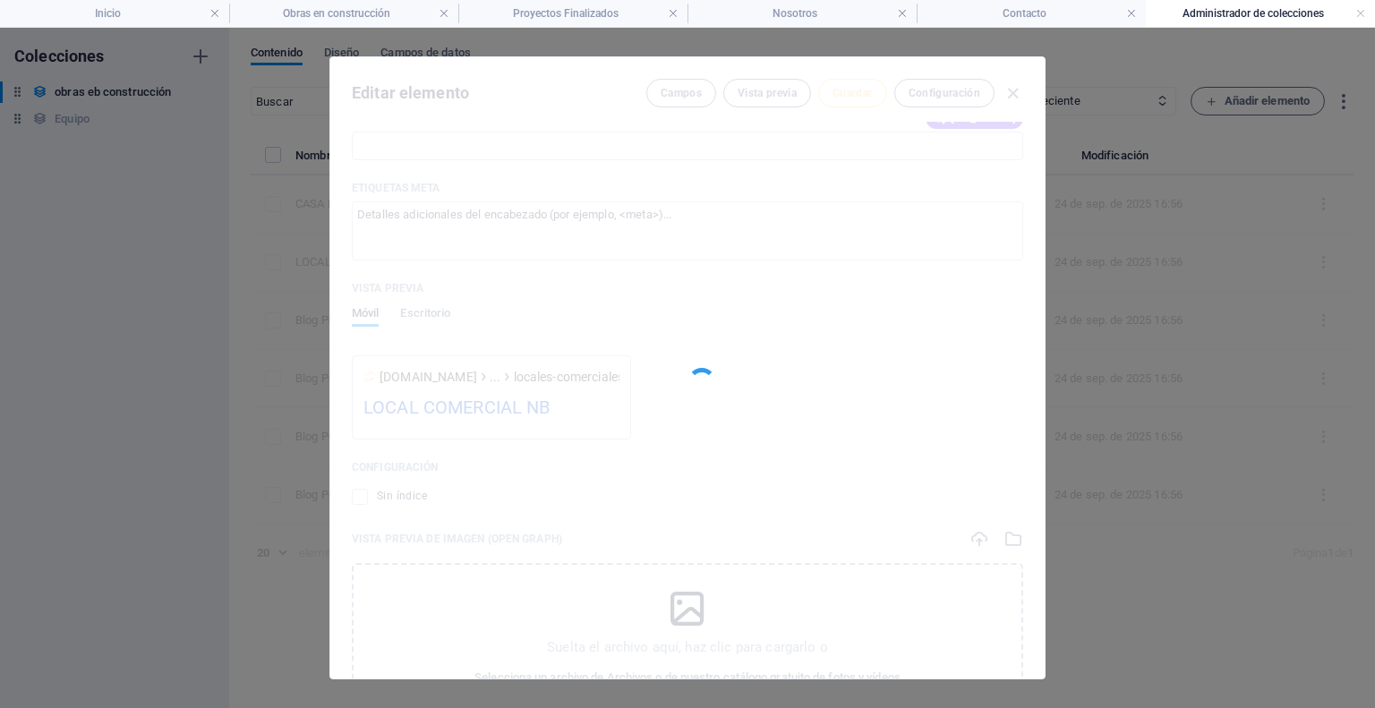
type input "locales-comercial-nb"
